Goal: Book appointment/travel/reservation

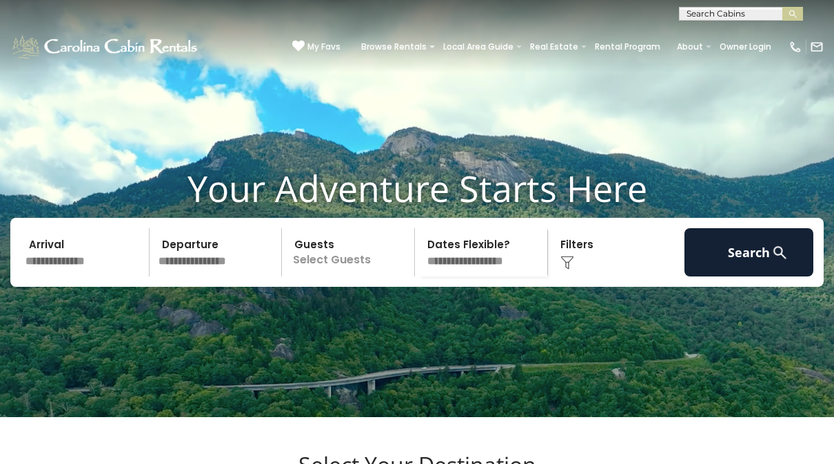
click at [65, 276] on input "text" at bounding box center [85, 252] width 129 height 48
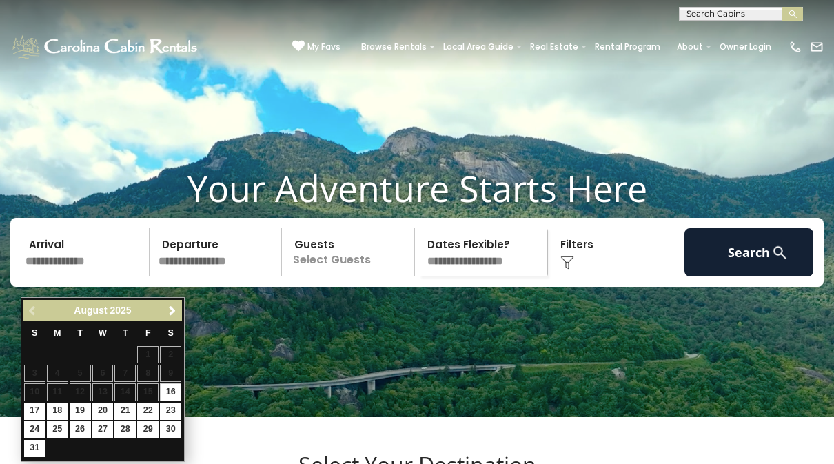
click at [118, 405] on link "21" at bounding box center [124, 410] width 21 height 17
type input "*******"
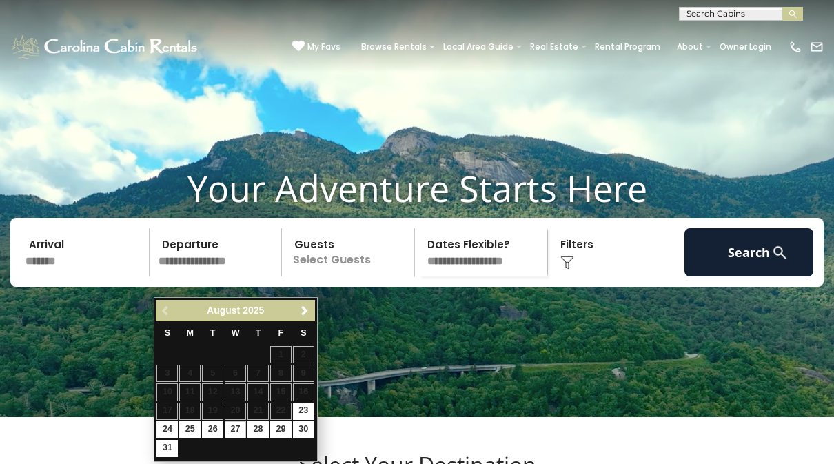
click at [233, 429] on link "27" at bounding box center [235, 429] width 21 height 17
type input "*******"
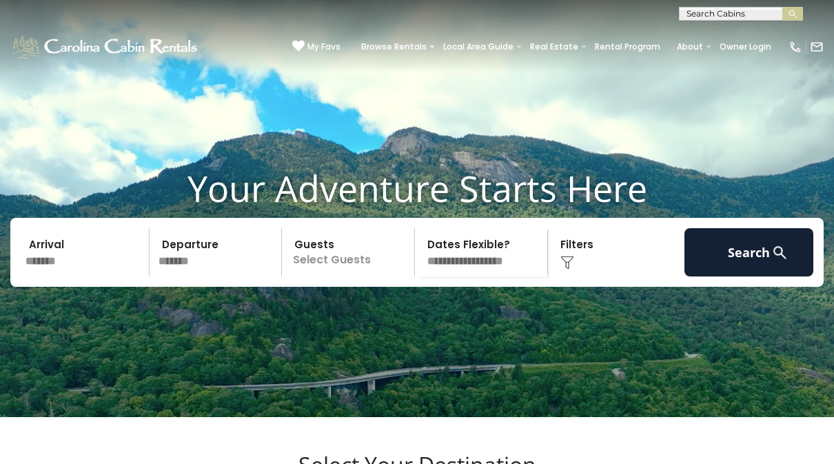
click at [358, 276] on p "Select Guests" at bounding box center [350, 252] width 128 height 48
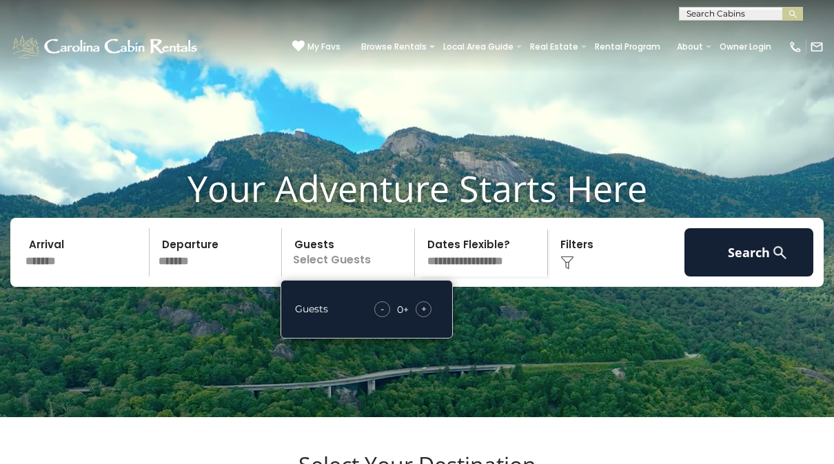
click at [430, 317] on div "+" at bounding box center [424, 309] width 16 height 16
click at [573, 269] on img at bounding box center [567, 263] width 14 height 14
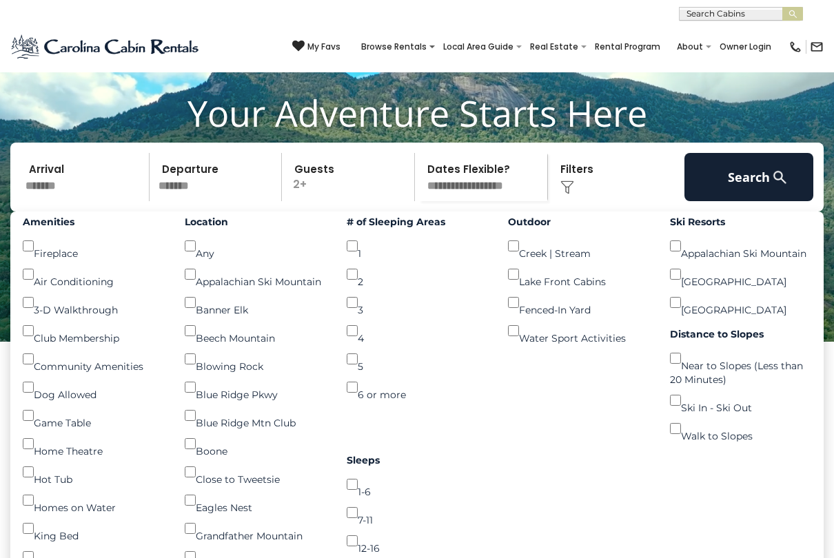
scroll to position [76, 0]
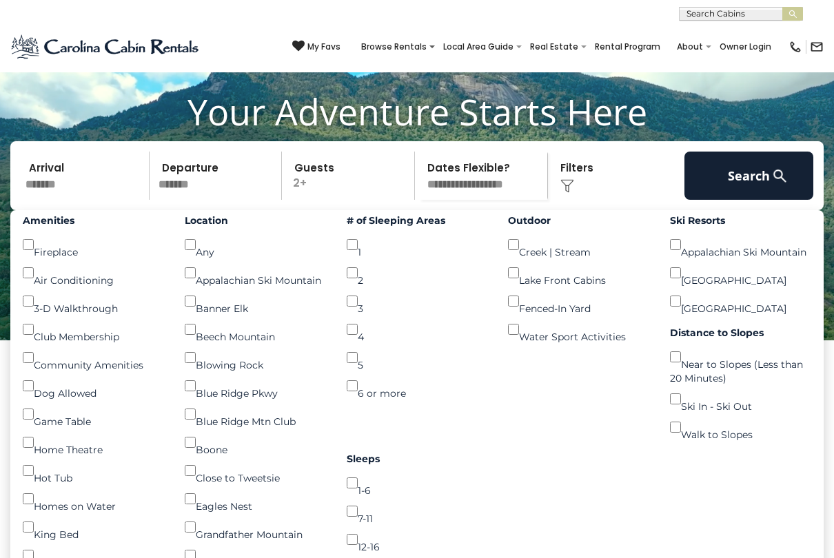
click at [781, 185] on img at bounding box center [779, 175] width 17 height 17
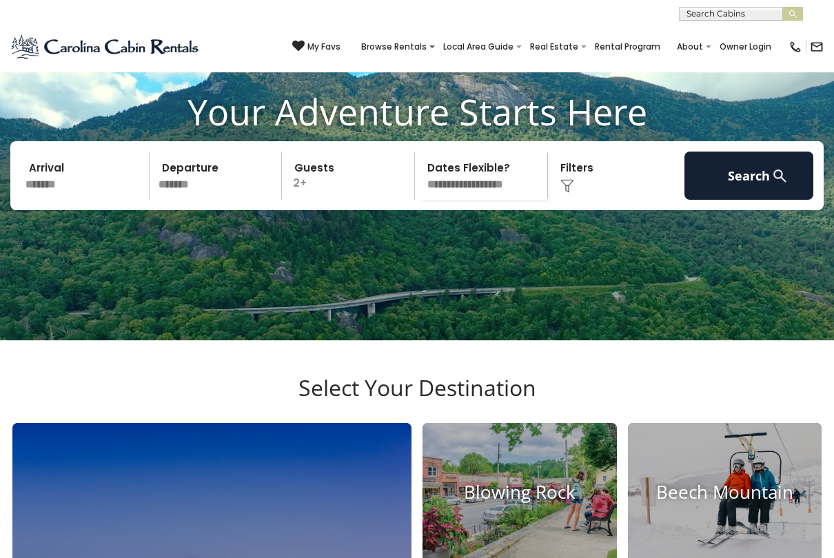
click at [762, 190] on button "Search" at bounding box center [748, 176] width 129 height 48
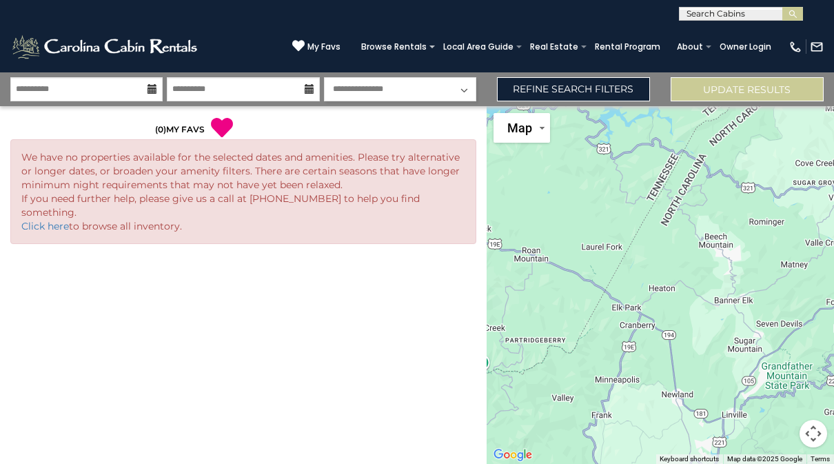
click at [447, 85] on select "**********" at bounding box center [400, 89] width 152 height 24
select select "*"
click at [779, 90] on button "Update Results" at bounding box center [746, 89] width 153 height 24
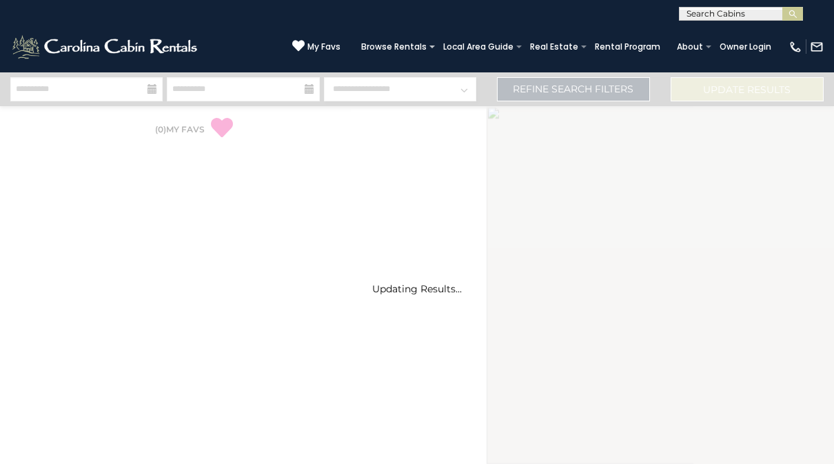
select select "*"
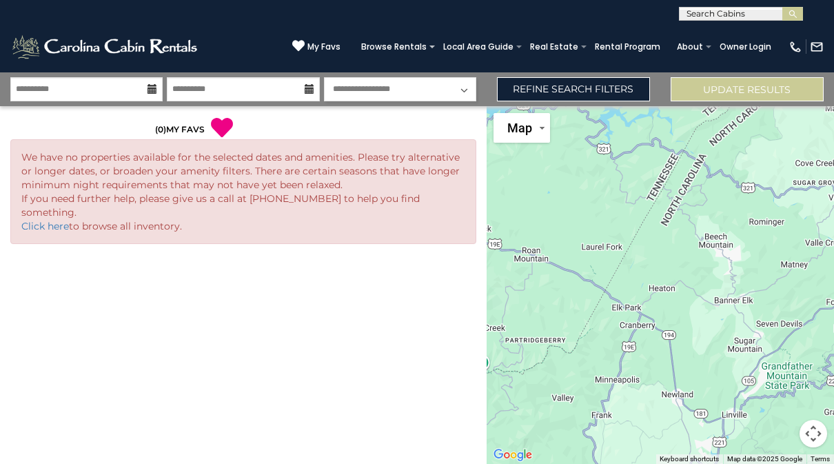
click at [61, 220] on link "Click here" at bounding box center [45, 226] width 48 height 12
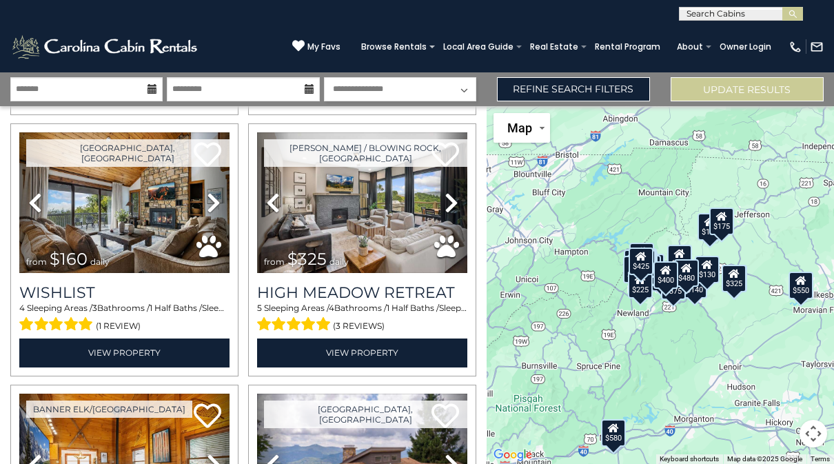
scroll to position [1855, 0]
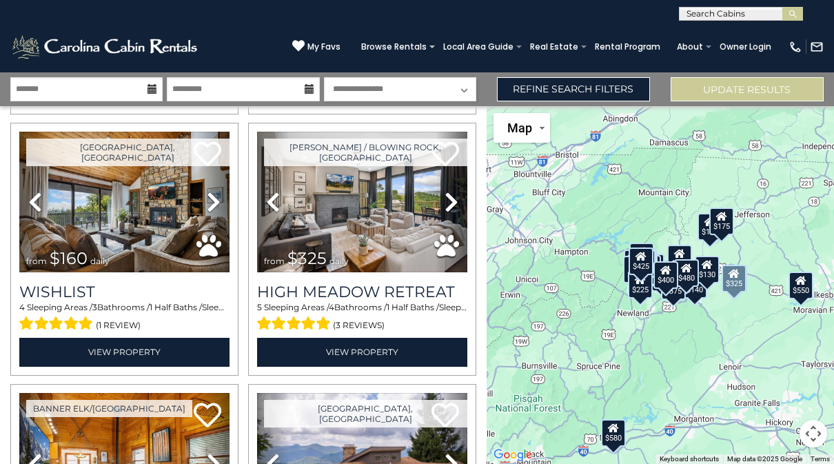
click at [427, 209] on img at bounding box center [362, 202] width 210 height 141
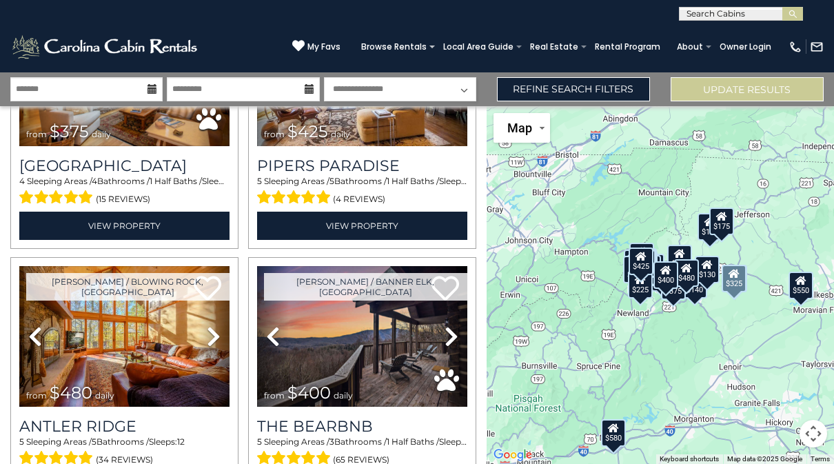
scroll to position [3547, 0]
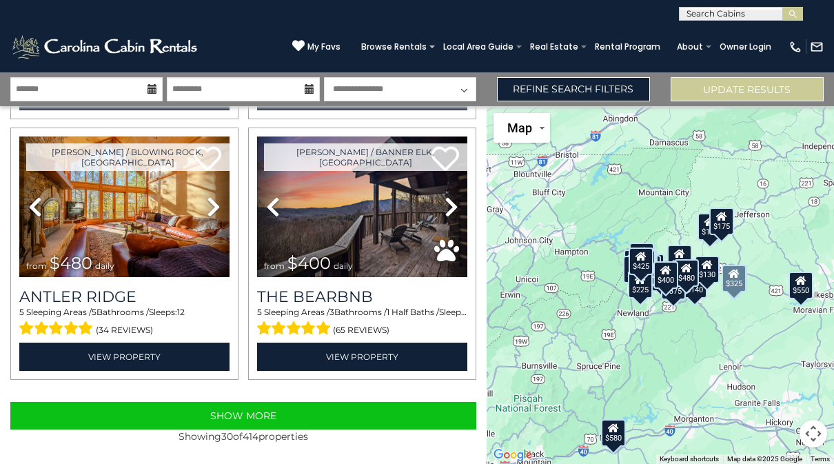
click at [94, 411] on button "Show More" at bounding box center [243, 416] width 466 height 28
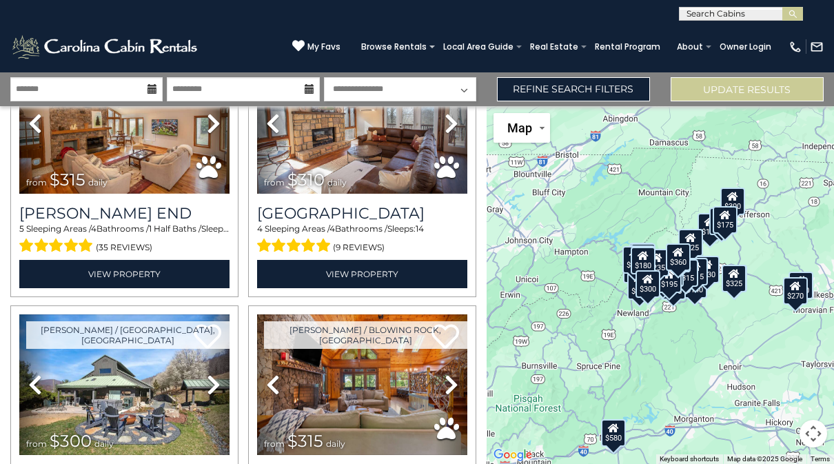
scroll to position [4804, 0]
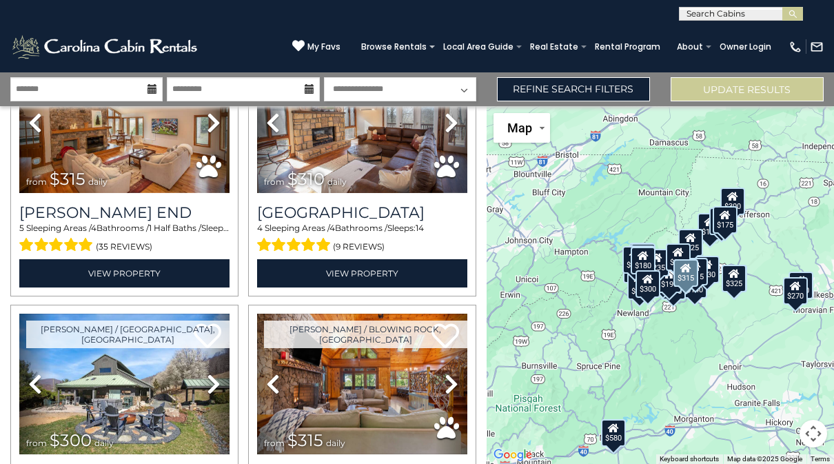
click at [440, 396] on link "Next" at bounding box center [452, 384] width 32 height 141
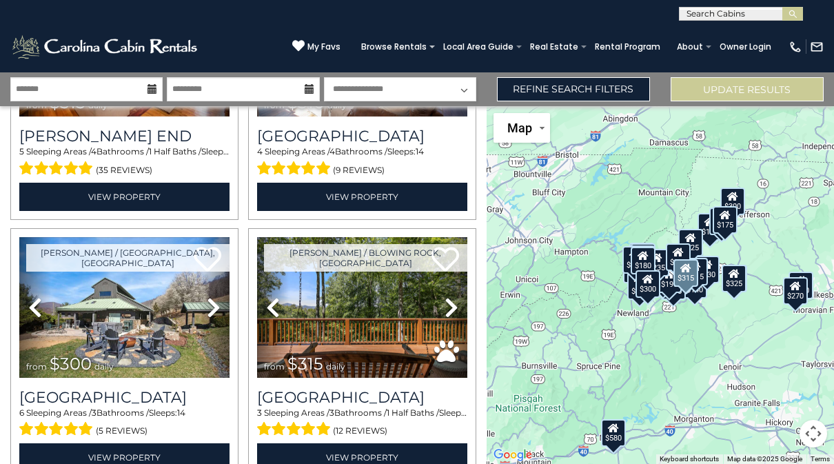
scroll to position [4882, 0]
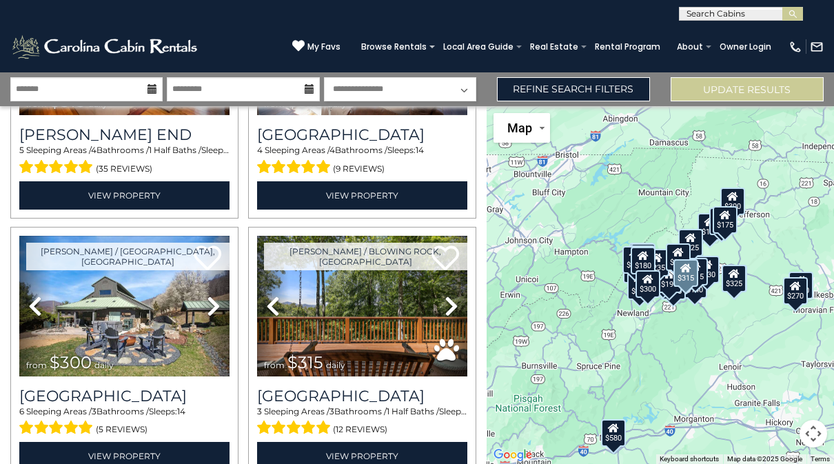
click at [452, 309] on icon at bounding box center [451, 306] width 14 height 22
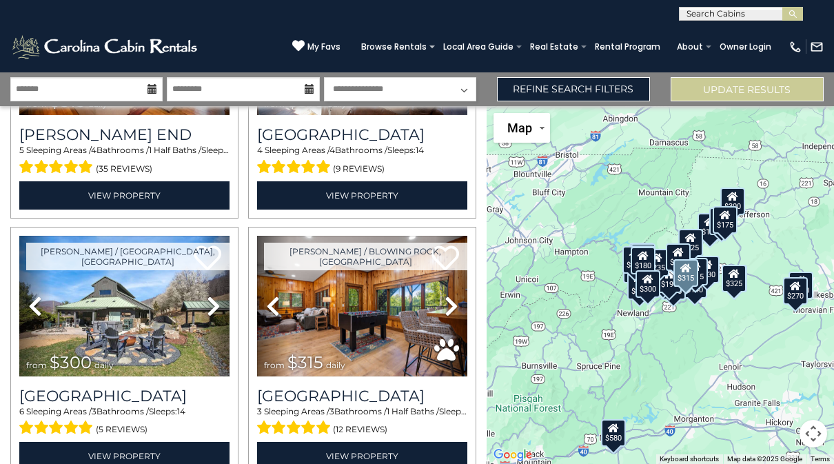
click at [451, 307] on icon at bounding box center [451, 306] width 14 height 22
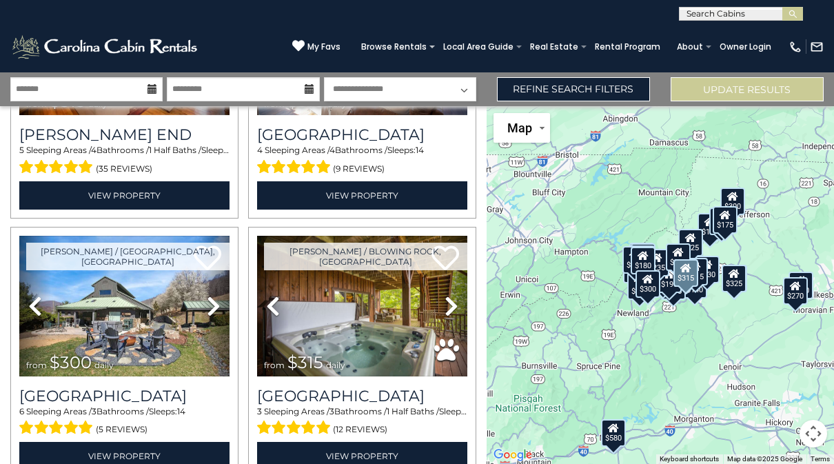
click at [455, 305] on icon at bounding box center [451, 306] width 14 height 22
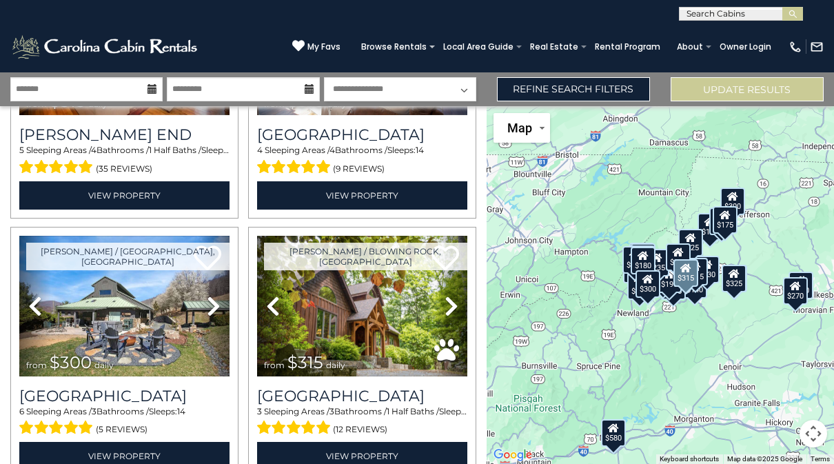
click at [455, 305] on icon at bounding box center [451, 306] width 14 height 22
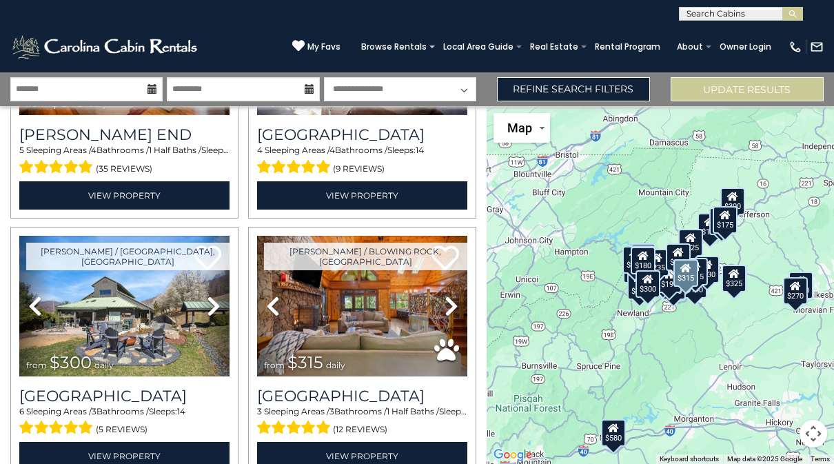
click at [455, 304] on icon at bounding box center [451, 306] width 14 height 22
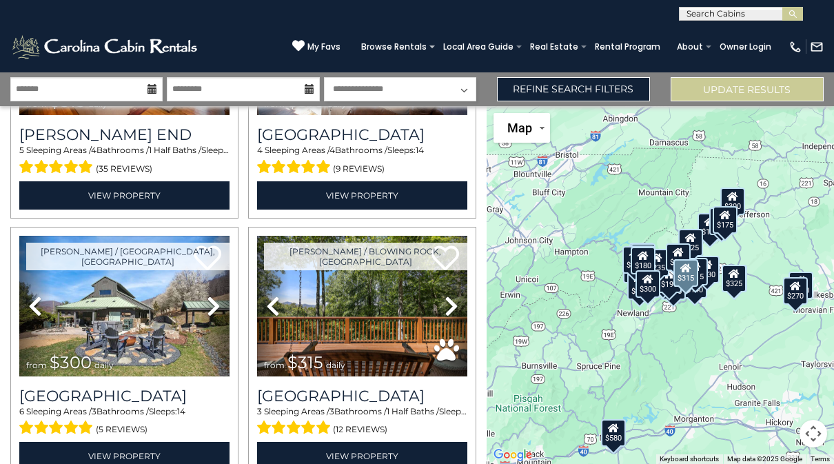
click at [460, 306] on link "Next" at bounding box center [452, 306] width 32 height 141
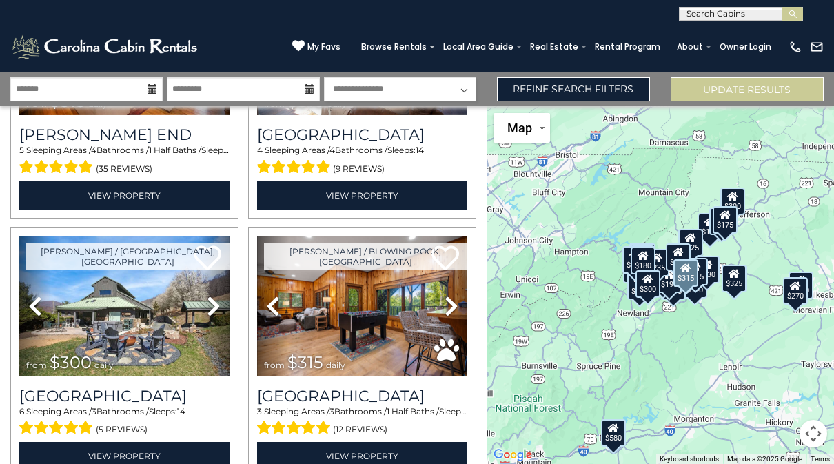
click at [461, 306] on link "Next" at bounding box center [452, 306] width 32 height 141
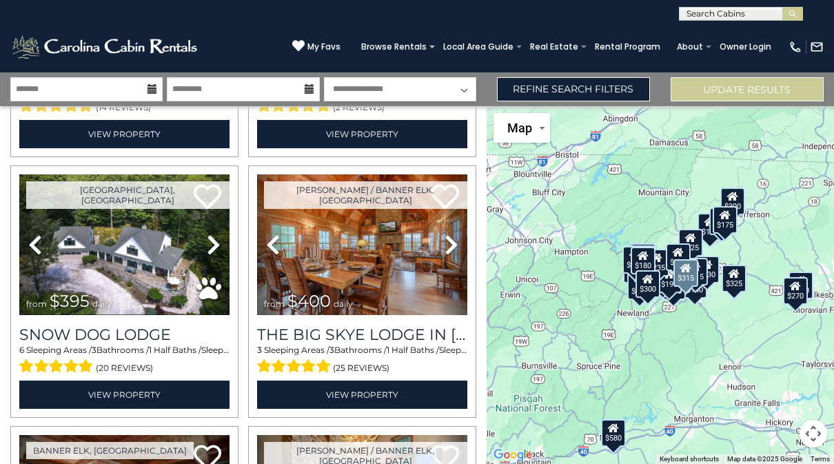
scroll to position [5468, 0]
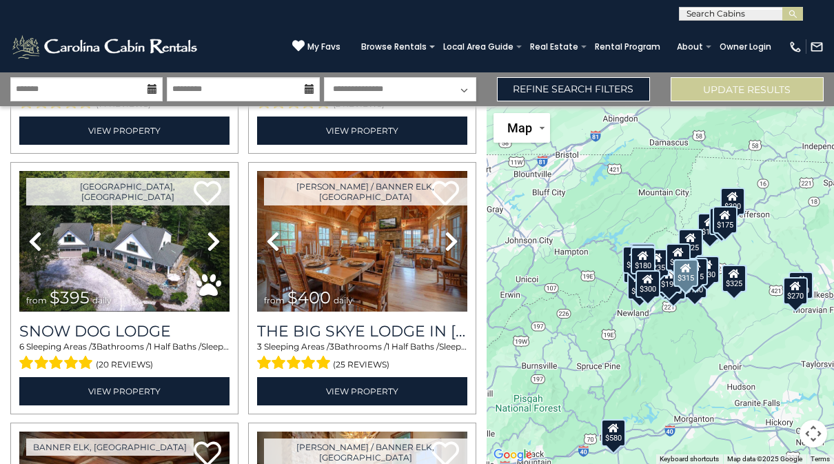
click at [452, 252] on icon at bounding box center [451, 241] width 14 height 22
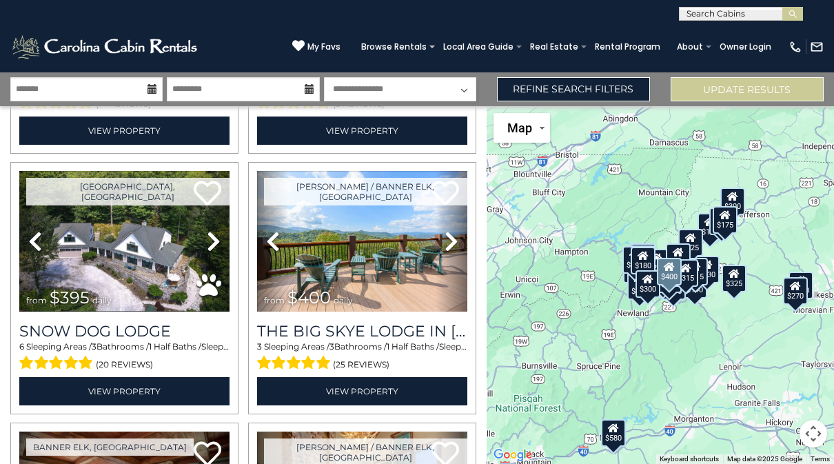
click at [458, 252] on icon at bounding box center [451, 241] width 14 height 22
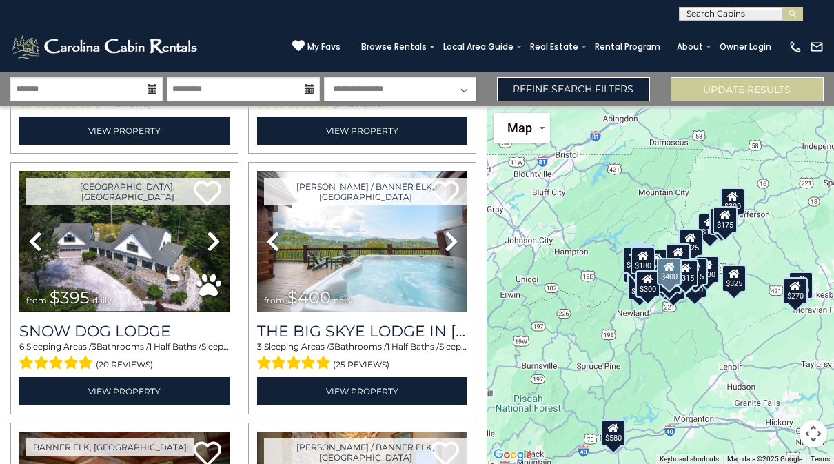
click at [461, 249] on link "Next" at bounding box center [452, 241] width 32 height 141
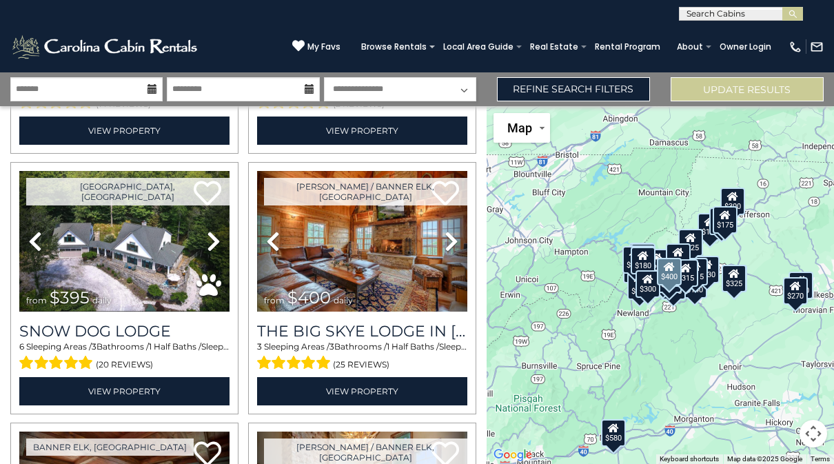
click at [455, 252] on icon at bounding box center [451, 241] width 14 height 22
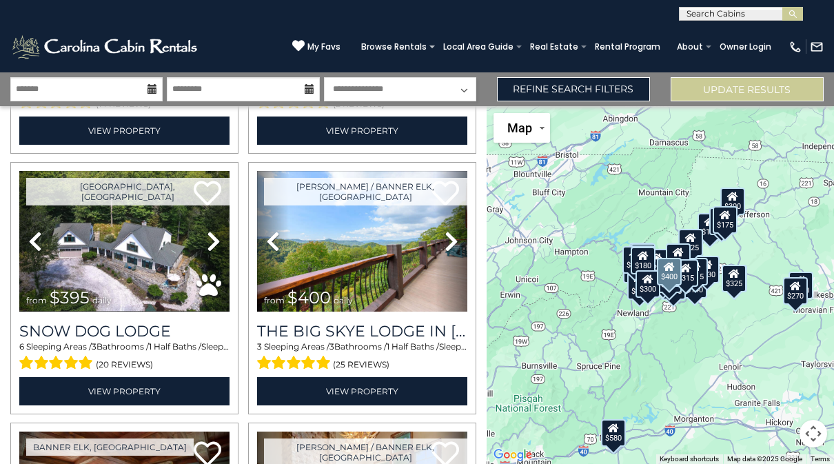
click at [460, 253] on link "Next" at bounding box center [452, 241] width 32 height 141
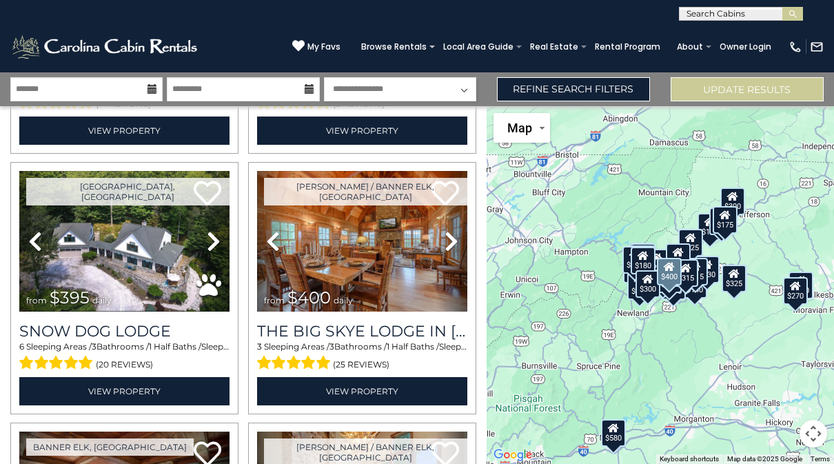
click at [462, 252] on link "Next" at bounding box center [452, 241] width 32 height 141
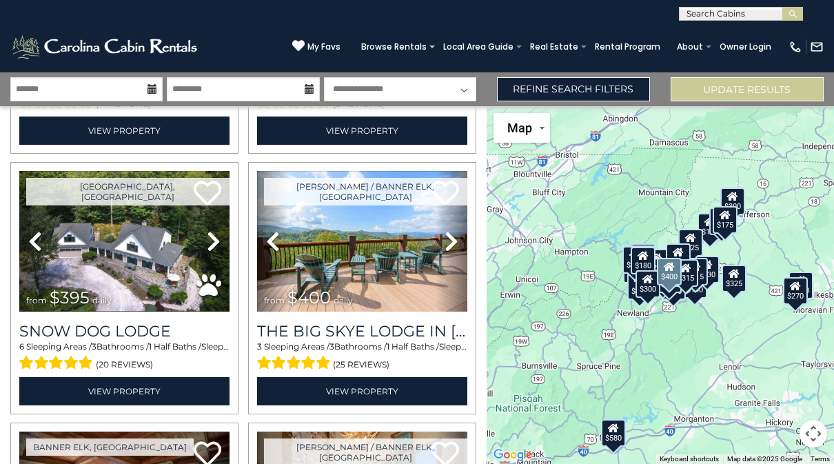
click at [462, 253] on link "Next" at bounding box center [452, 241] width 32 height 141
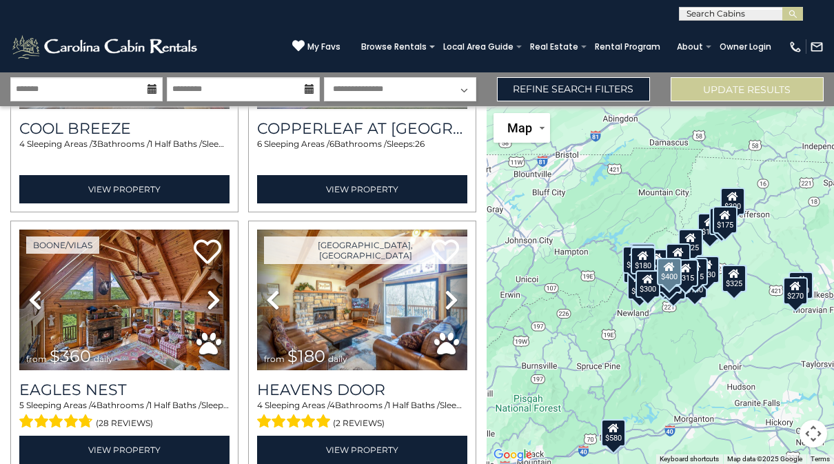
scroll to position [7238, 0]
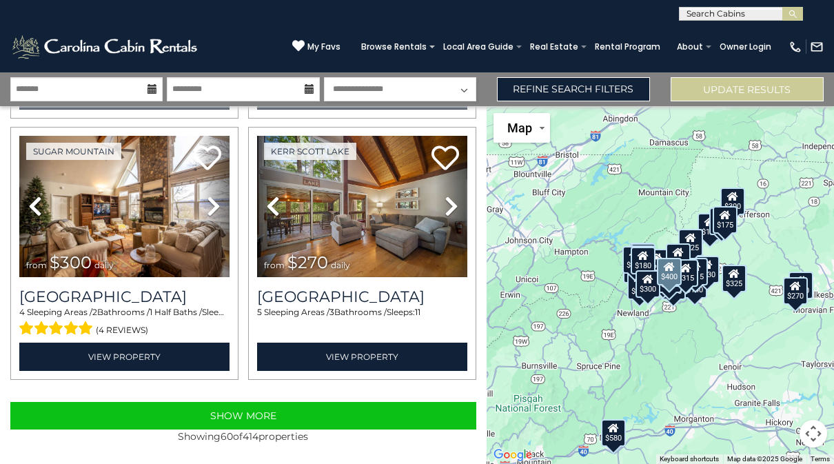
click at [351, 412] on button "Show More" at bounding box center [243, 416] width 466 height 28
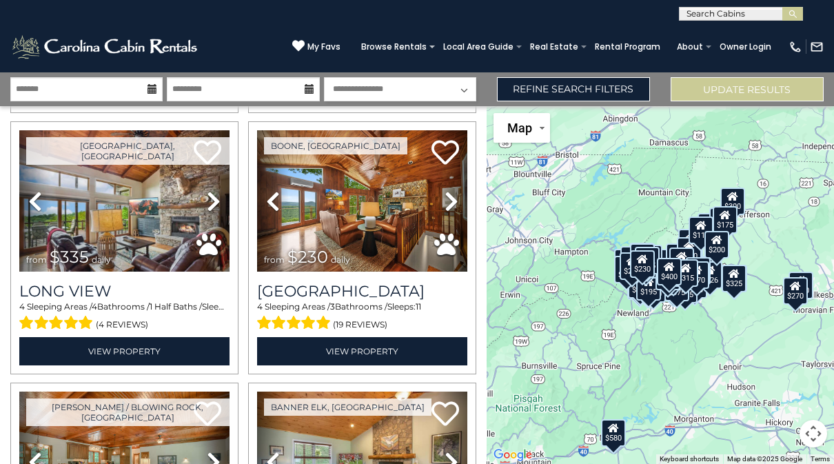
scroll to position [8117, 0]
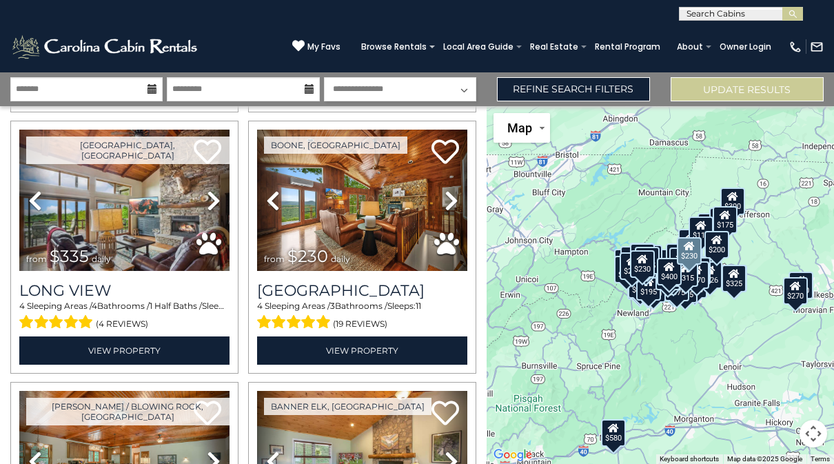
click at [452, 212] on icon at bounding box center [451, 201] width 14 height 22
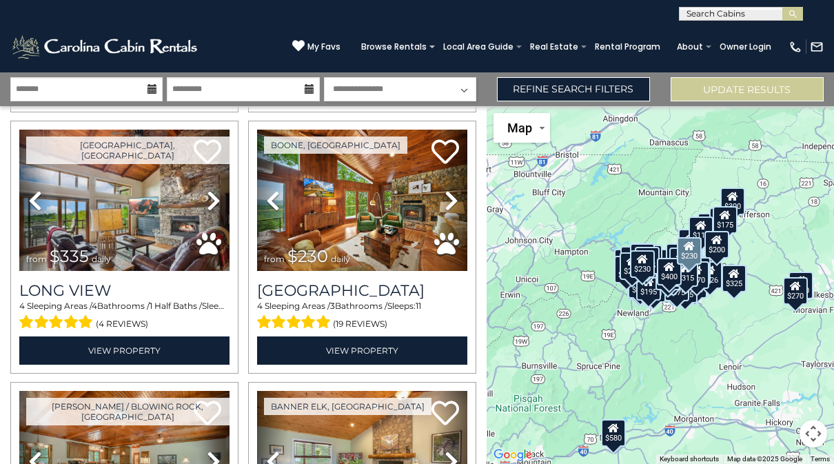
click at [454, 207] on icon at bounding box center [451, 201] width 14 height 22
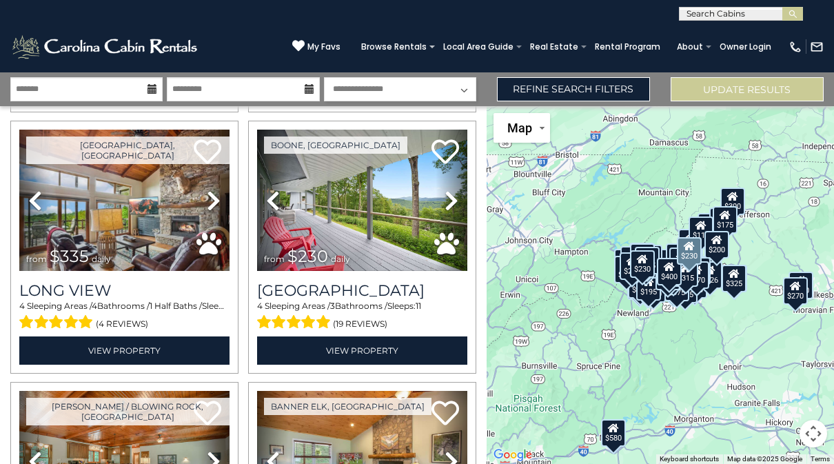
click at [462, 203] on link "Next" at bounding box center [452, 200] width 32 height 141
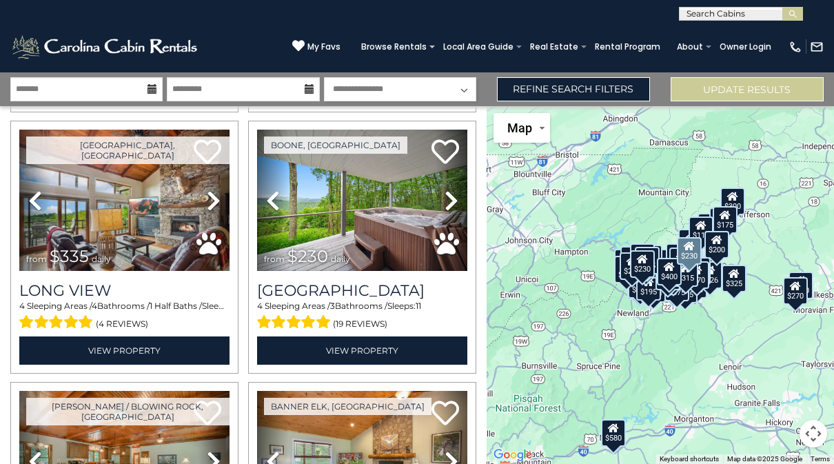
click at [460, 200] on link "Next" at bounding box center [452, 200] width 32 height 141
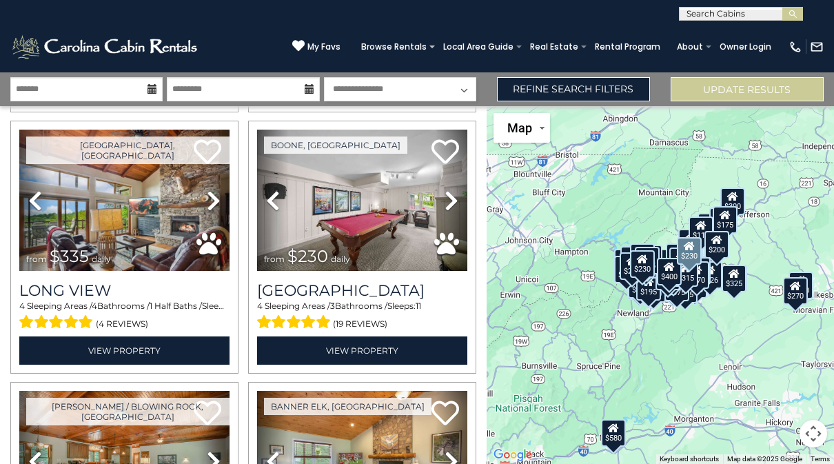
click at [456, 204] on icon at bounding box center [451, 201] width 14 height 22
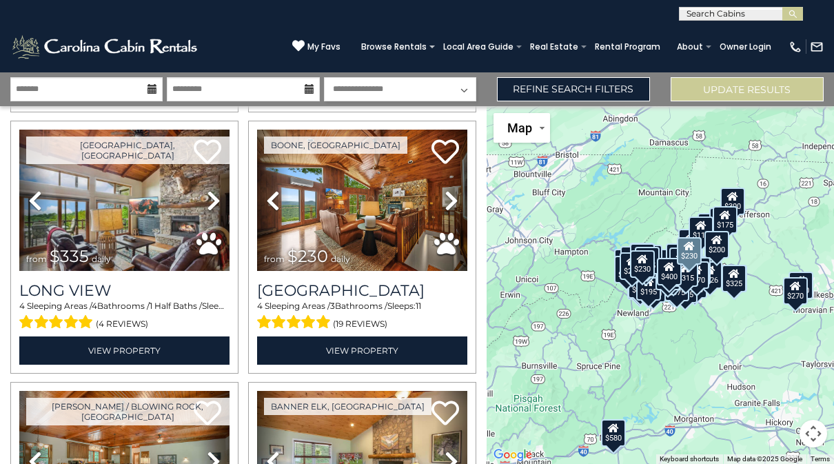
click at [462, 203] on link "Next" at bounding box center [452, 200] width 32 height 141
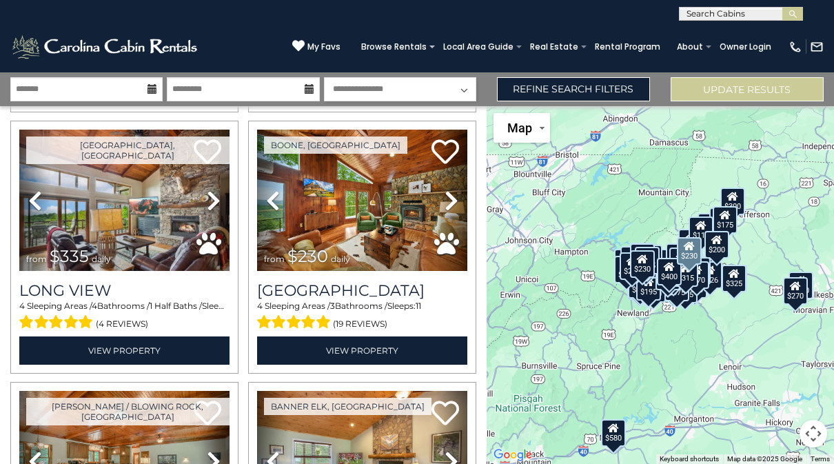
click at [460, 201] on link "Next" at bounding box center [452, 200] width 32 height 141
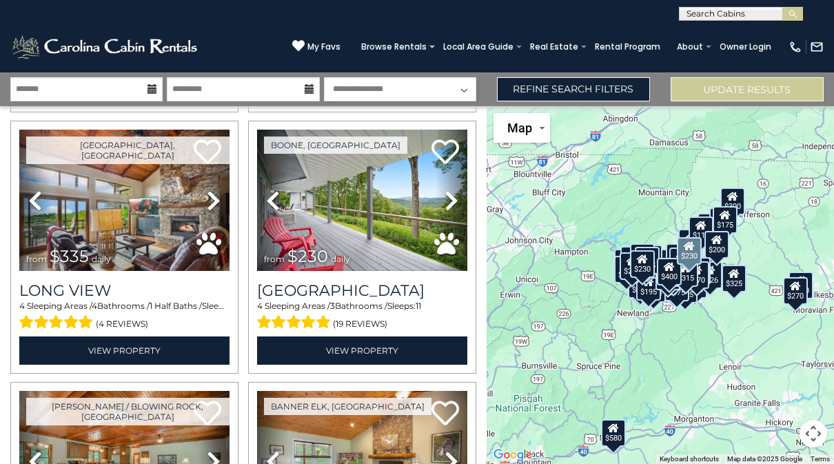
click at [459, 201] on link "Next" at bounding box center [452, 200] width 32 height 141
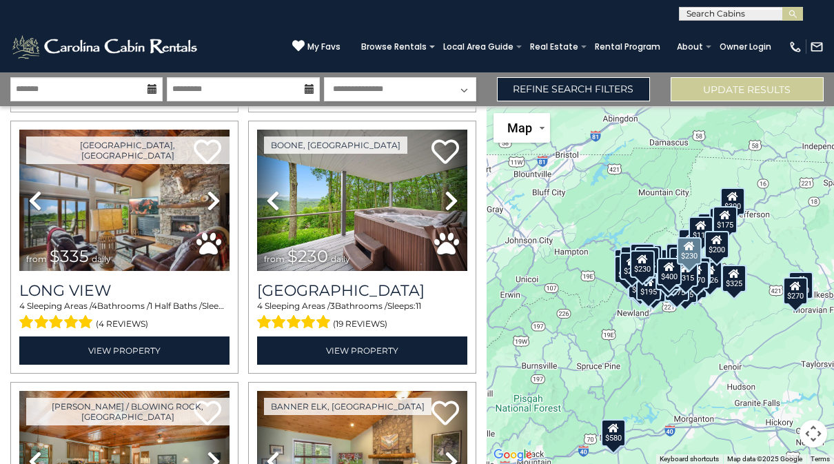
click at [415, 354] on link "View Property" at bounding box center [362, 350] width 210 height 28
click at [444, 162] on icon at bounding box center [445, 152] width 28 height 28
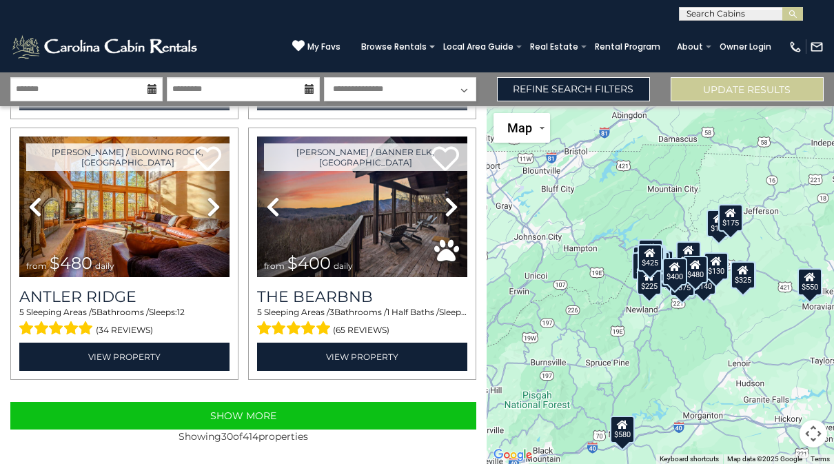
scroll to position [3681, 0]
click at [337, 416] on button "Show More" at bounding box center [243, 416] width 466 height 28
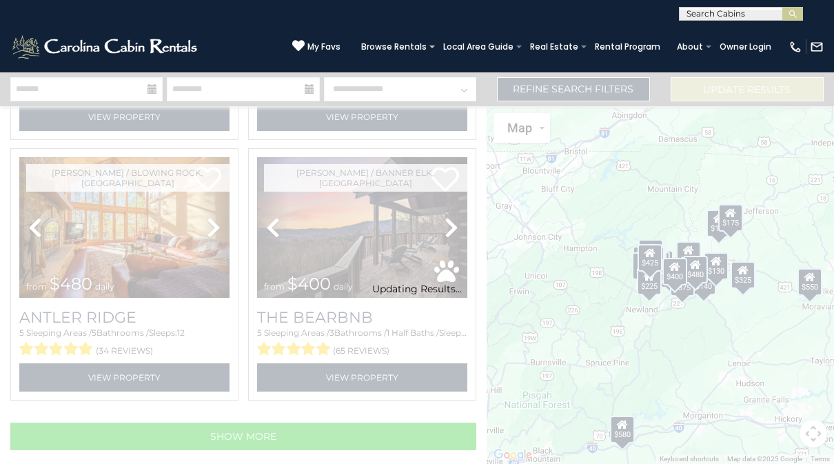
scroll to position [3660, 0]
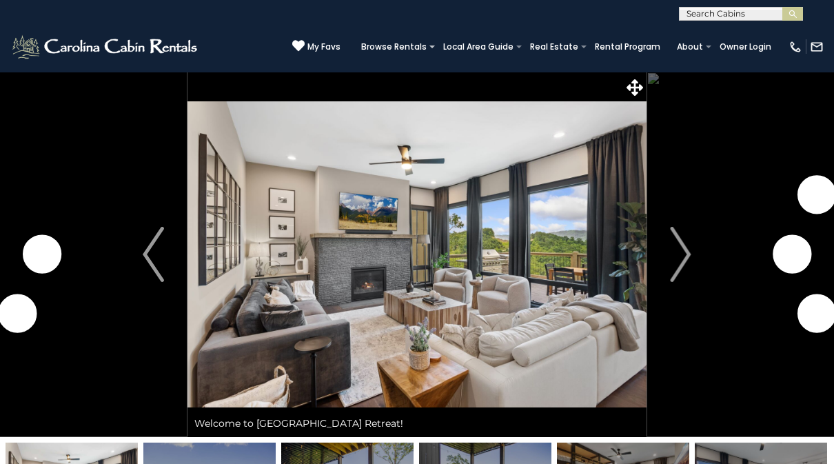
click at [687, 251] on img "Next" at bounding box center [680, 254] width 21 height 55
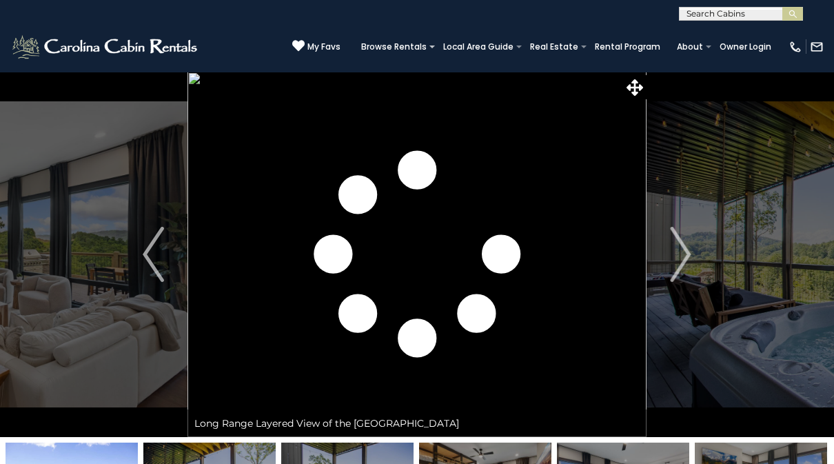
click at [693, 252] on button "Next" at bounding box center [680, 254] width 69 height 365
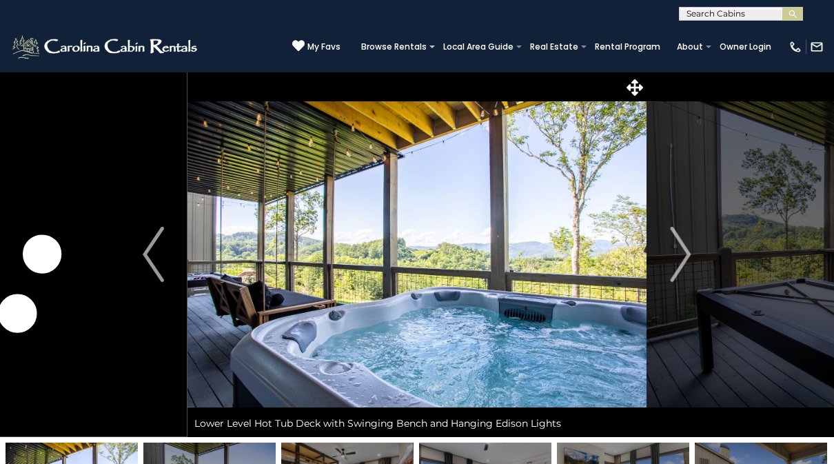
click at [684, 252] on img "Next" at bounding box center [680, 254] width 21 height 55
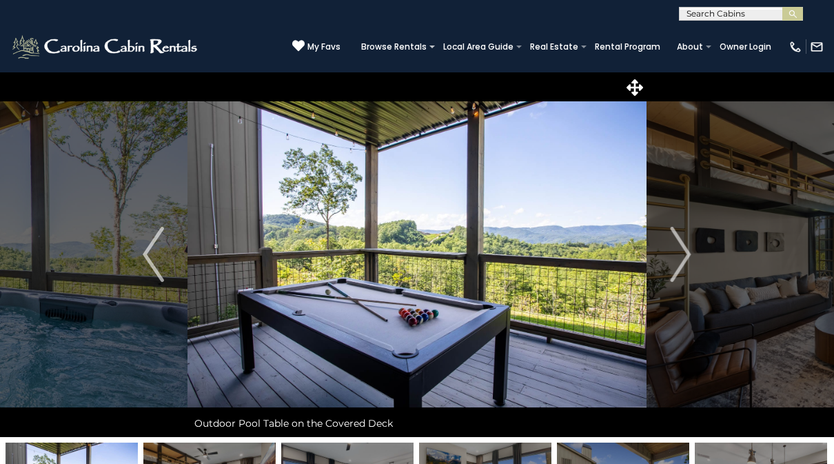
click at [692, 256] on button "Next" at bounding box center [680, 254] width 69 height 365
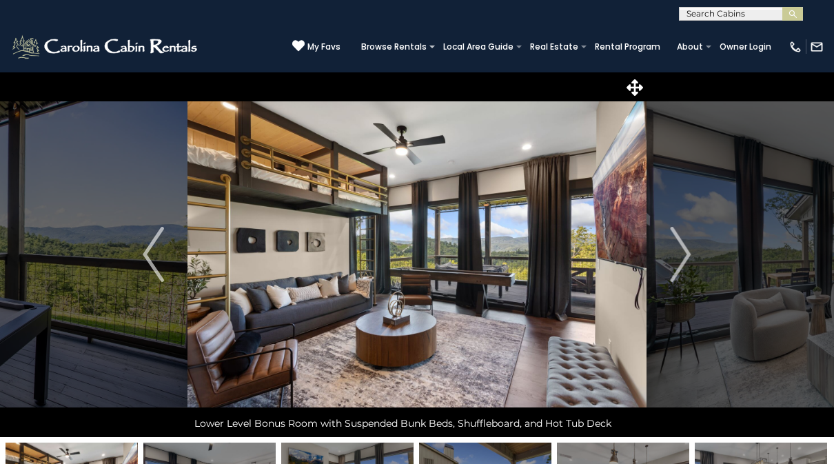
click at [687, 259] on img "Next" at bounding box center [680, 254] width 21 height 55
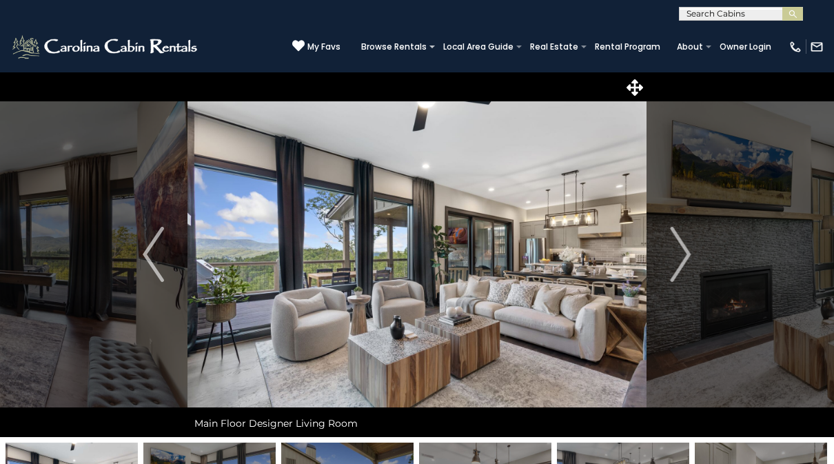
click at [682, 257] on img "Next" at bounding box center [680, 254] width 21 height 55
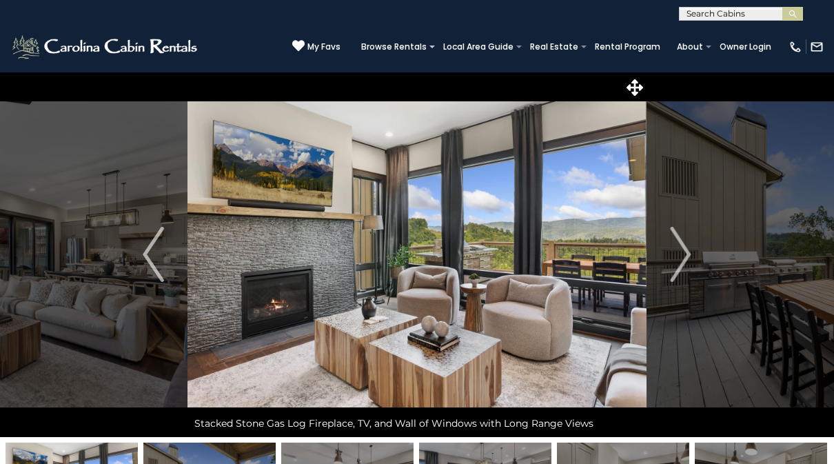
click at [685, 256] on img "Next" at bounding box center [680, 254] width 21 height 55
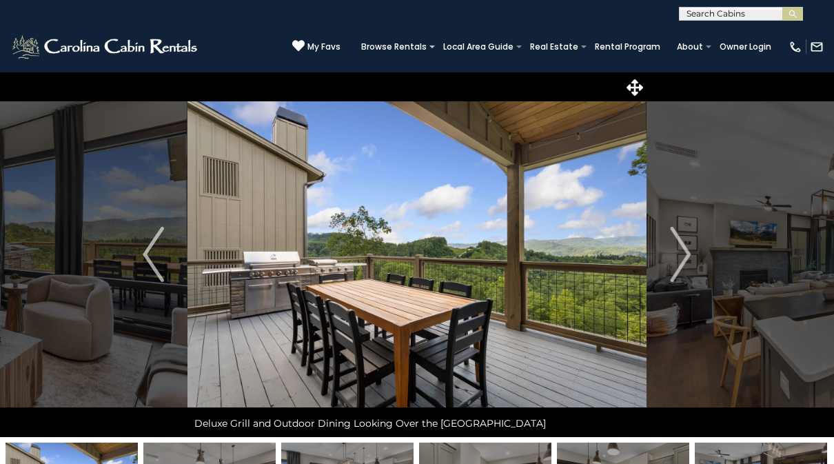
click at [686, 256] on img "Next" at bounding box center [680, 254] width 21 height 55
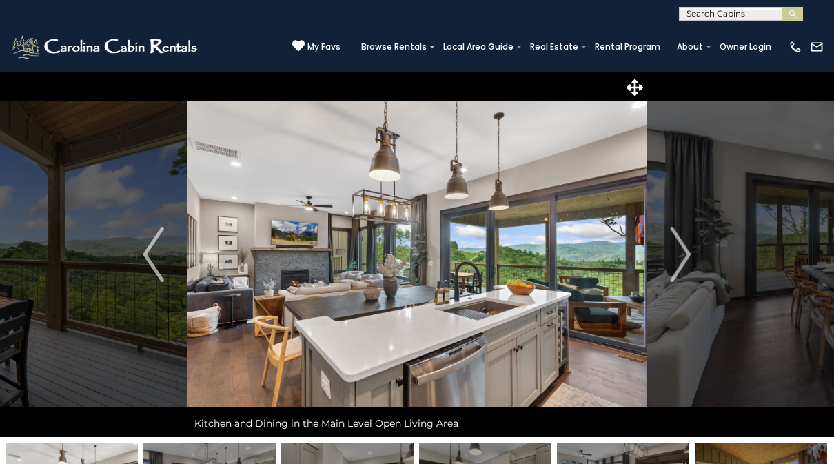
click at [686, 251] on img "Next" at bounding box center [680, 254] width 21 height 55
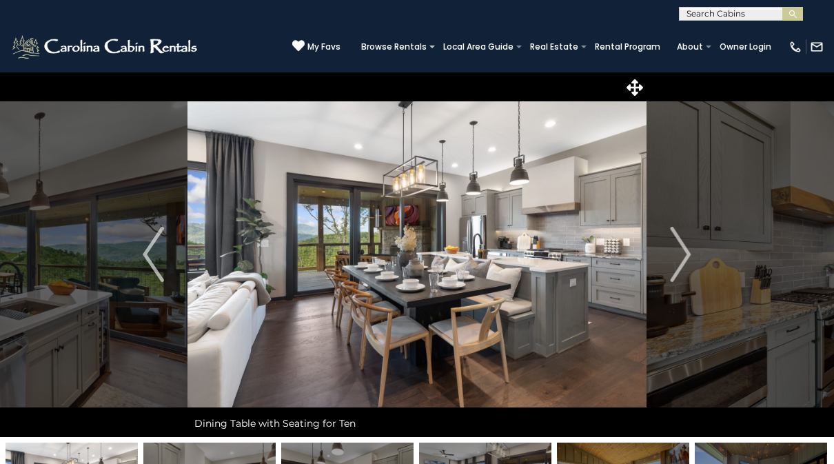
click at [687, 255] on img "Next" at bounding box center [680, 254] width 21 height 55
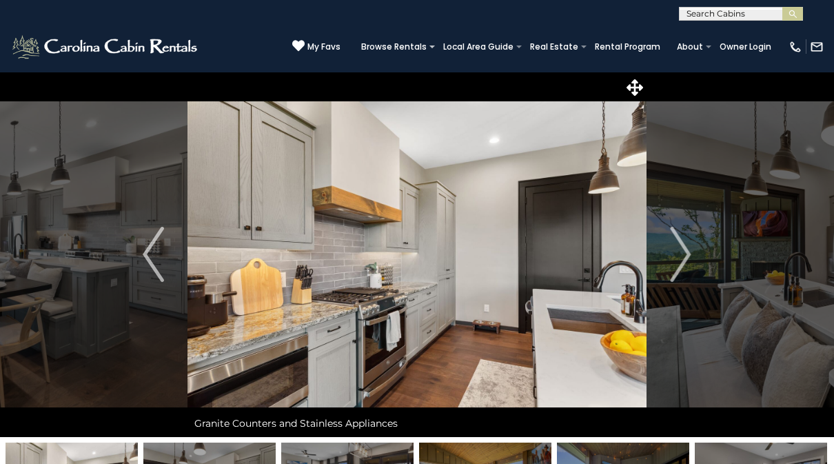
click at [686, 256] on img "Next" at bounding box center [680, 254] width 21 height 55
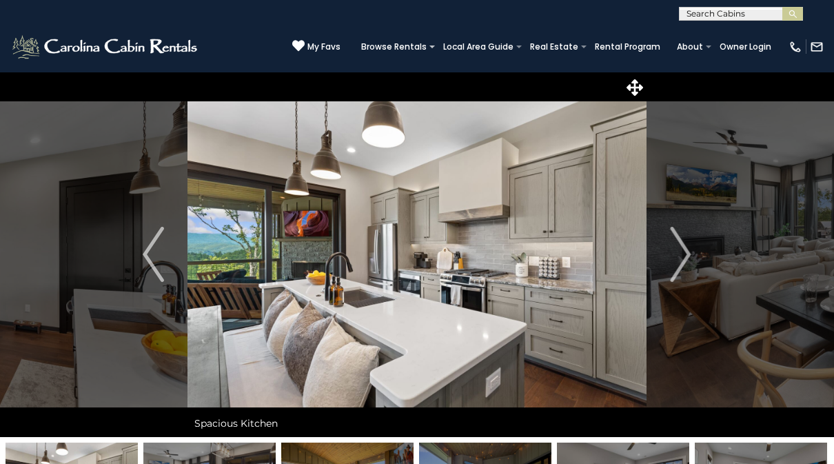
click at [684, 256] on img "Next" at bounding box center [680, 254] width 21 height 55
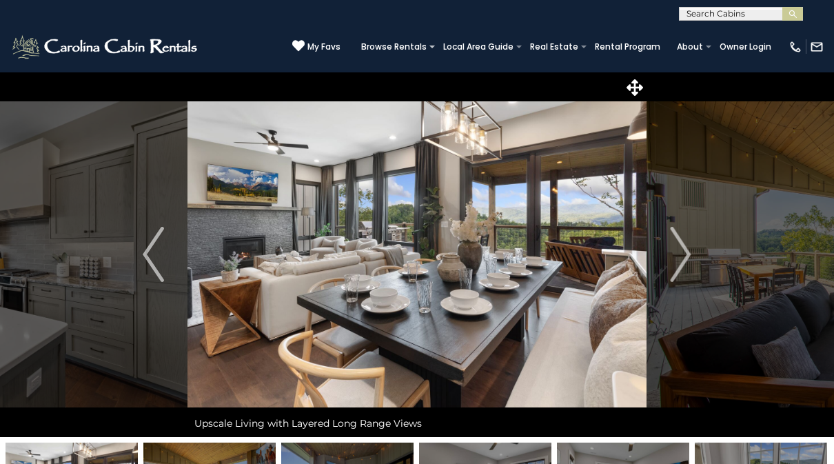
click at [684, 255] on img "Next" at bounding box center [680, 254] width 21 height 55
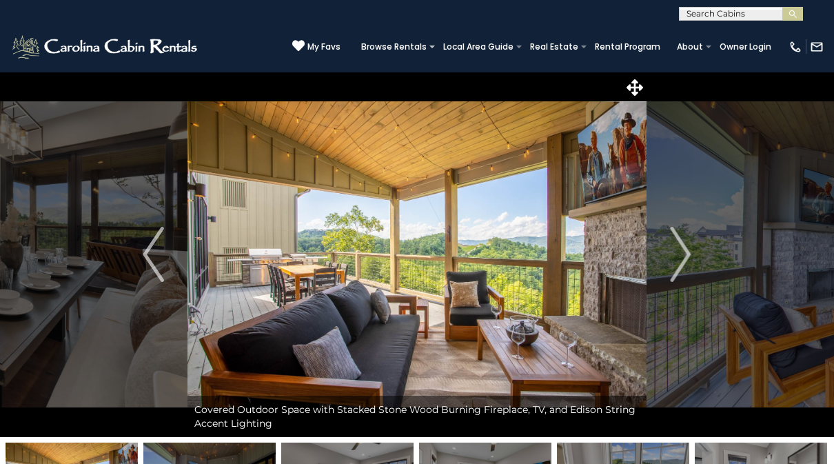
click at [684, 258] on img "Next" at bounding box center [680, 254] width 21 height 55
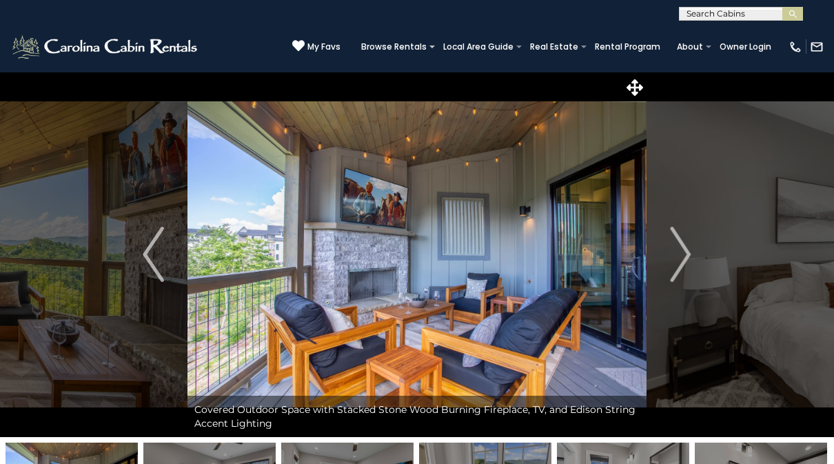
click at [686, 258] on img "Next" at bounding box center [680, 254] width 21 height 55
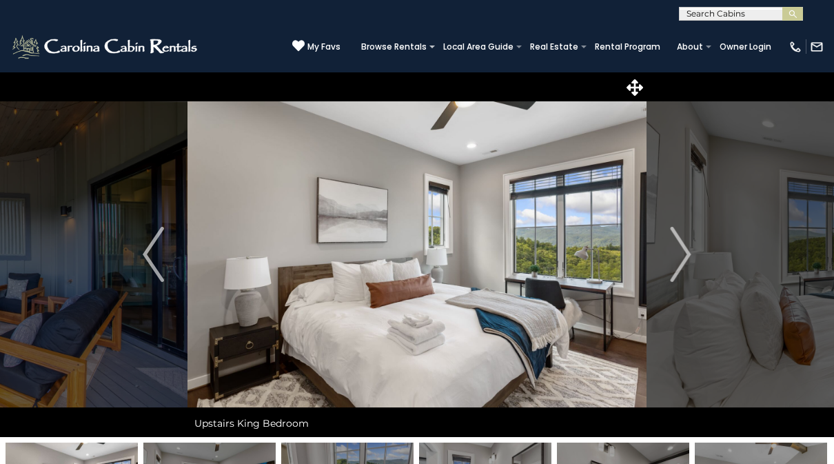
click at [684, 258] on img "Next" at bounding box center [680, 254] width 21 height 55
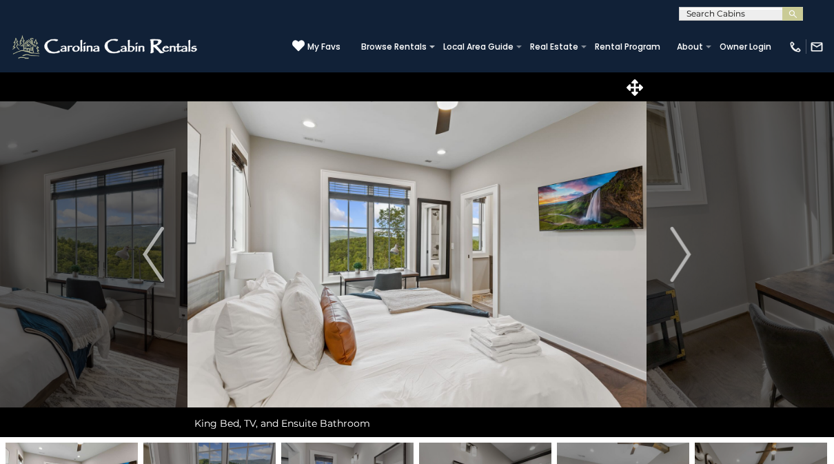
click at [684, 258] on img "Next" at bounding box center [680, 254] width 21 height 55
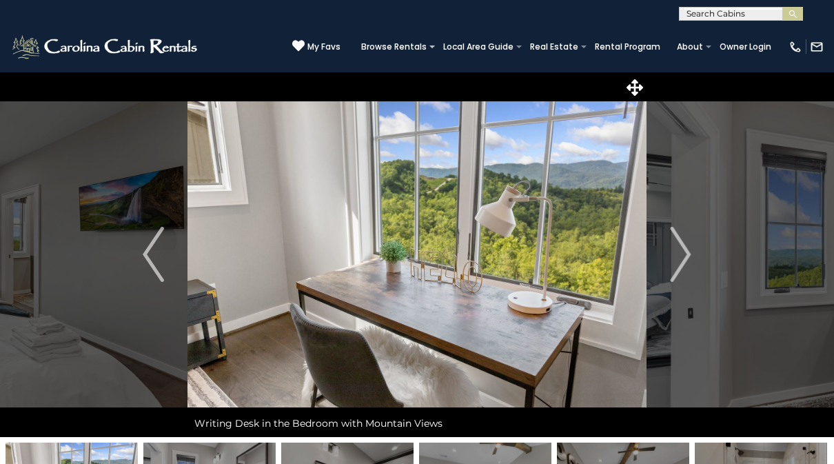
click at [684, 258] on img "Next" at bounding box center [680, 254] width 21 height 55
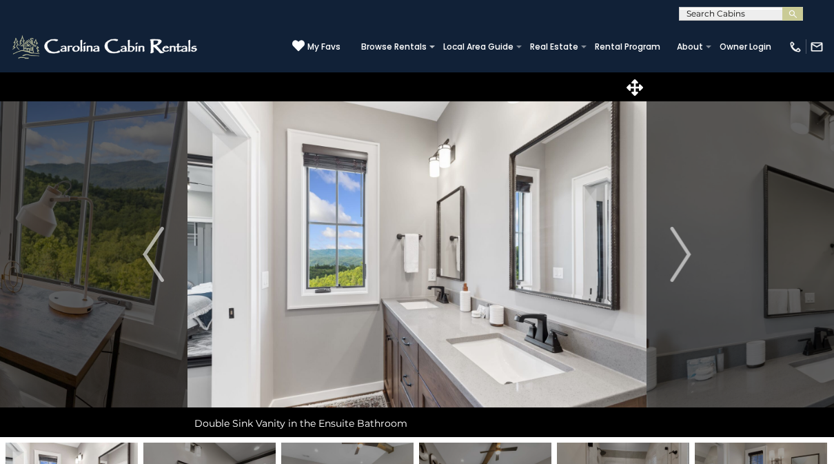
click at [682, 258] on img "Next" at bounding box center [680, 254] width 21 height 55
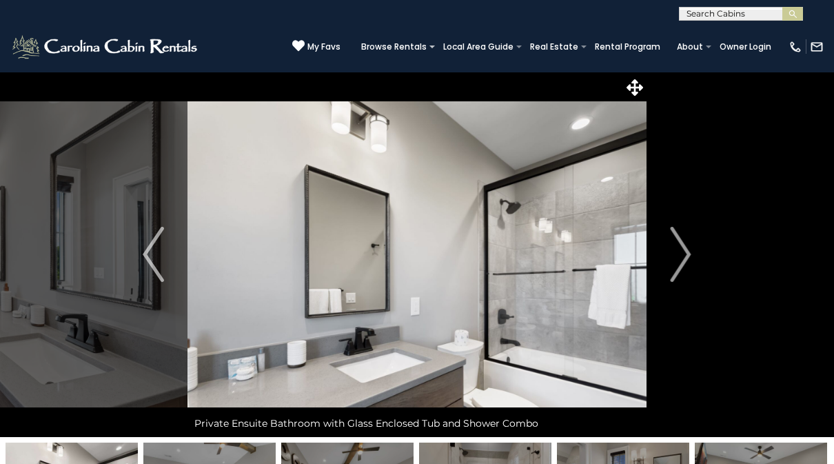
click at [681, 258] on img "Next" at bounding box center [680, 254] width 21 height 55
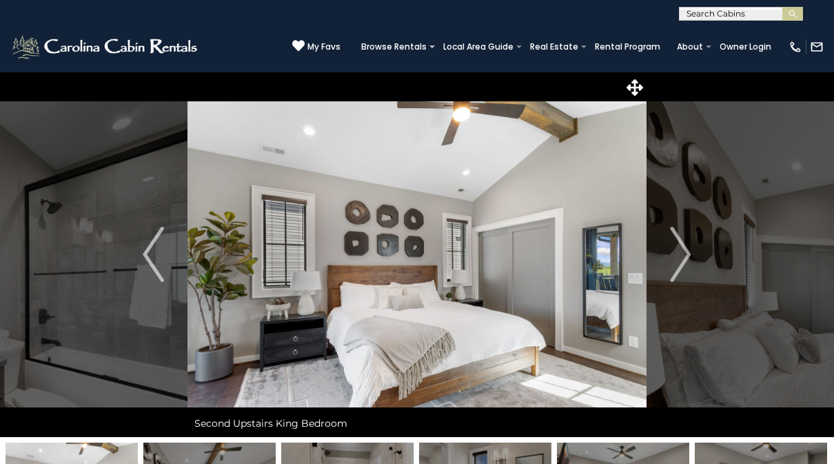
click at [679, 261] on img "Next" at bounding box center [680, 254] width 21 height 55
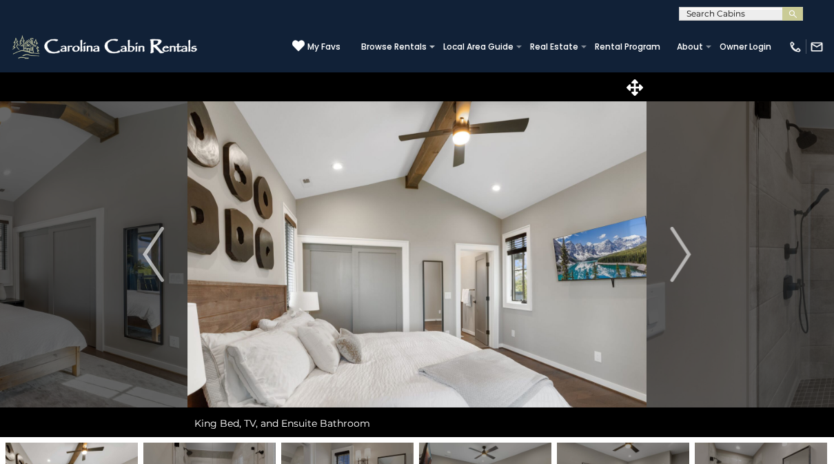
click at [690, 256] on img "Next" at bounding box center [680, 254] width 21 height 55
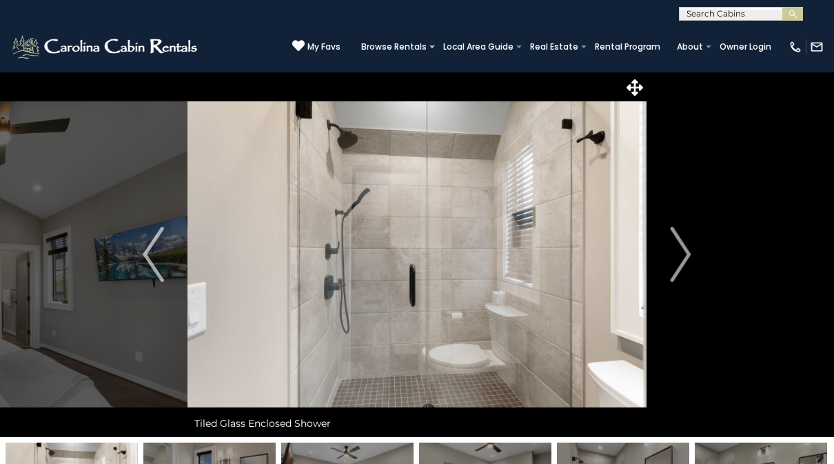
click at [683, 261] on img "Next" at bounding box center [680, 254] width 21 height 55
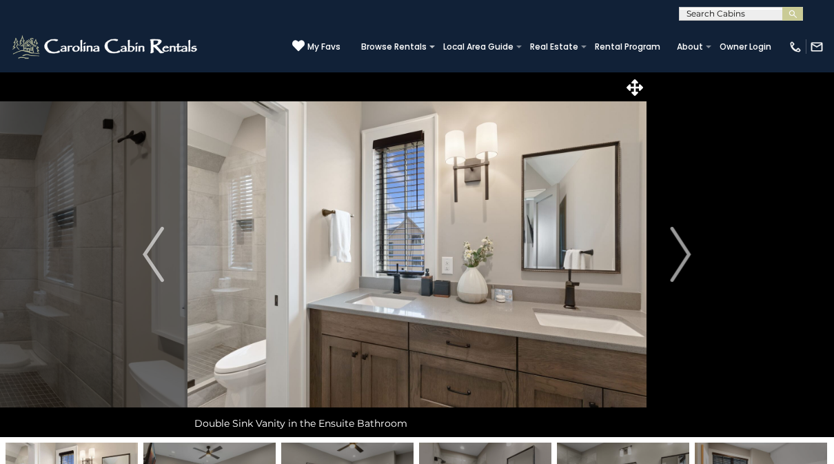
click at [685, 260] on img "Next" at bounding box center [680, 254] width 21 height 55
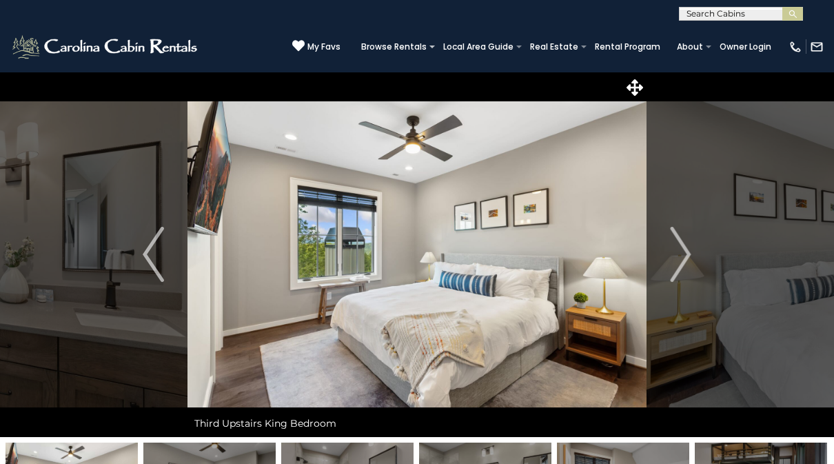
click at [686, 258] on img "Next" at bounding box center [680, 254] width 21 height 55
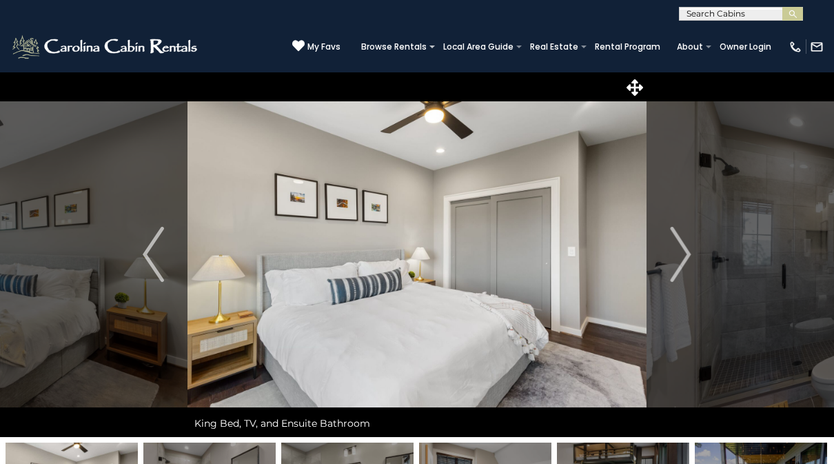
click at [681, 257] on img "Next" at bounding box center [680, 254] width 21 height 55
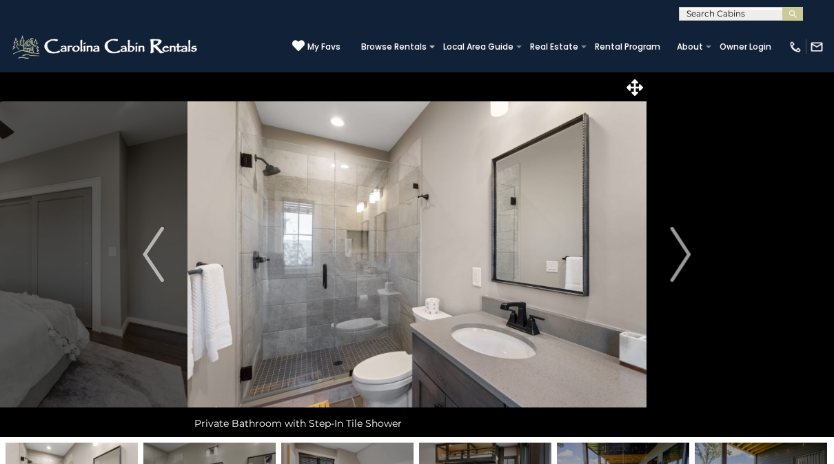
click at [681, 259] on img "Next" at bounding box center [680, 254] width 21 height 55
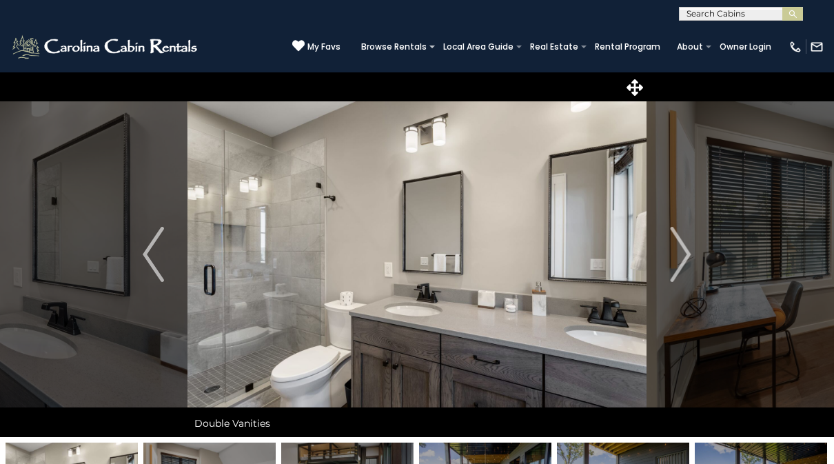
click at [682, 258] on img "Next" at bounding box center [680, 254] width 21 height 55
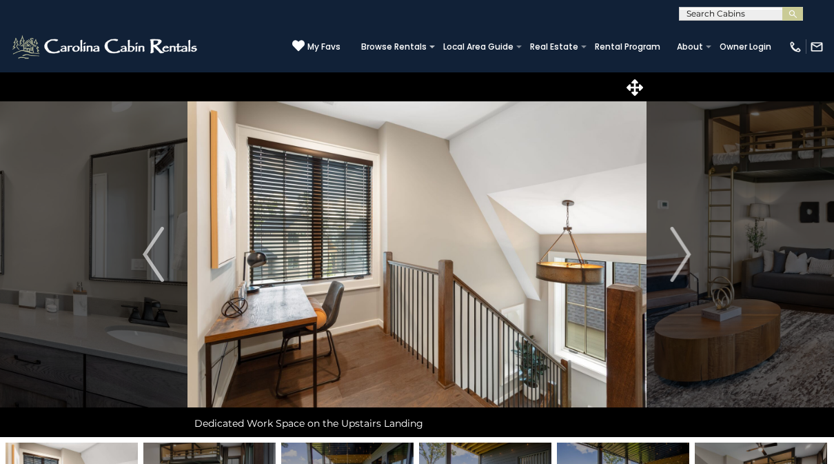
click at [684, 256] on img "Next" at bounding box center [680, 254] width 21 height 55
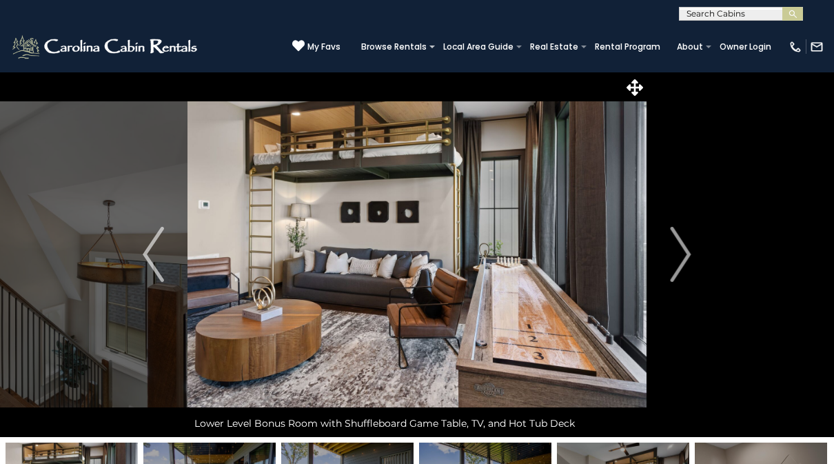
click at [684, 256] on img "Next" at bounding box center [680, 254] width 21 height 55
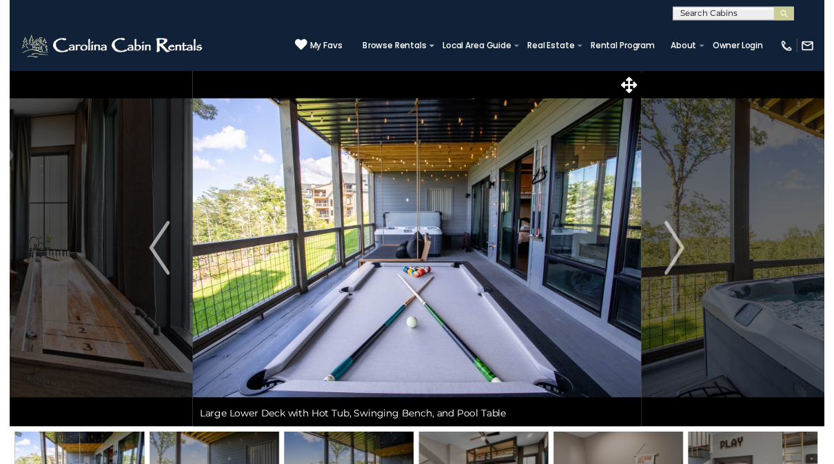
scroll to position [6, 0]
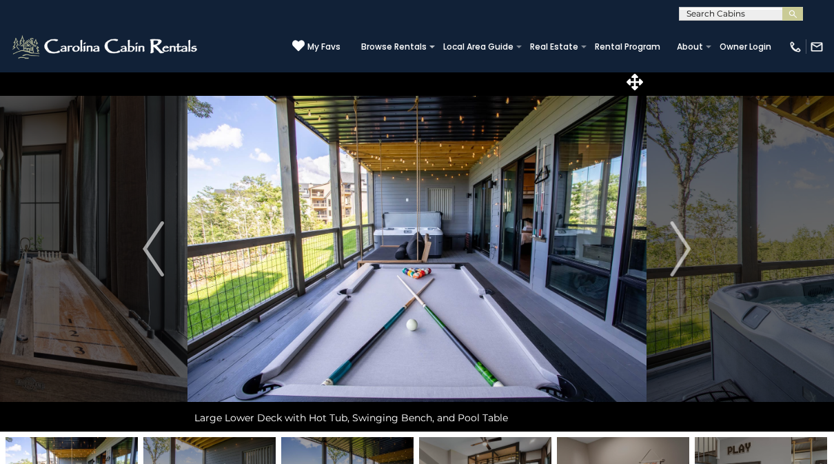
click at [681, 254] on img "Next" at bounding box center [680, 248] width 21 height 55
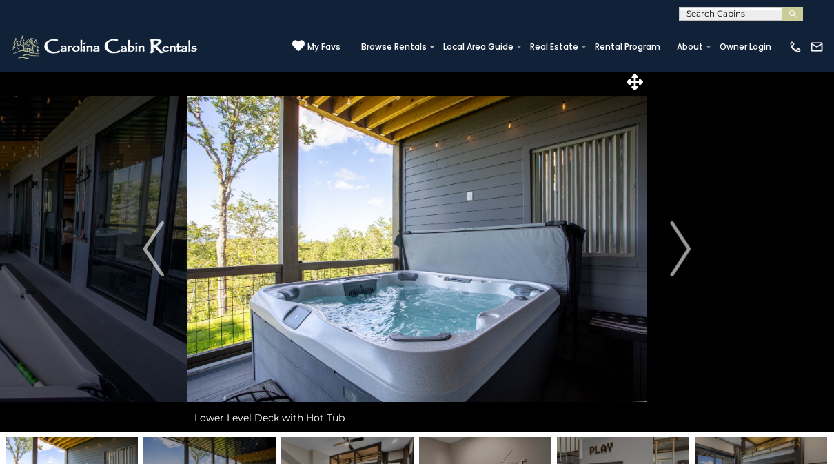
click at [686, 247] on img "Next" at bounding box center [680, 248] width 21 height 55
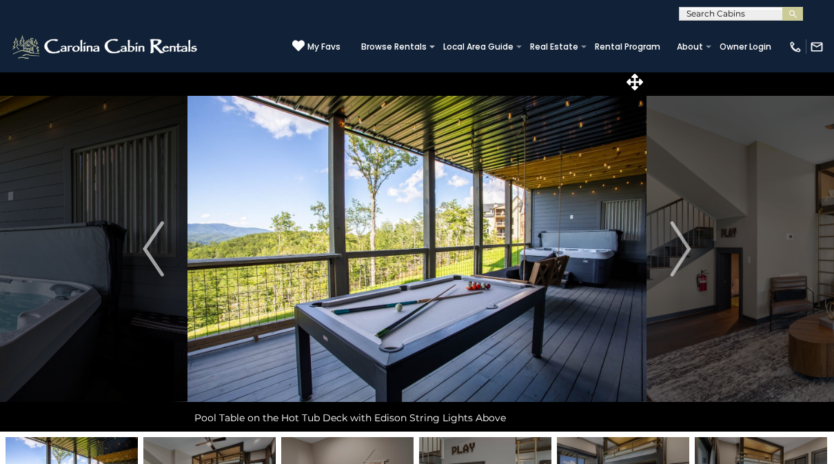
click at [683, 254] on img "Next" at bounding box center [680, 248] width 21 height 55
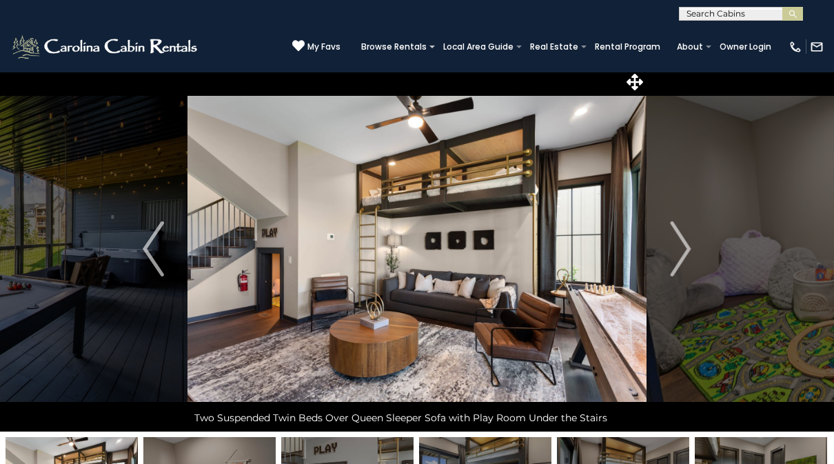
click at [685, 250] on img "Next" at bounding box center [680, 248] width 21 height 55
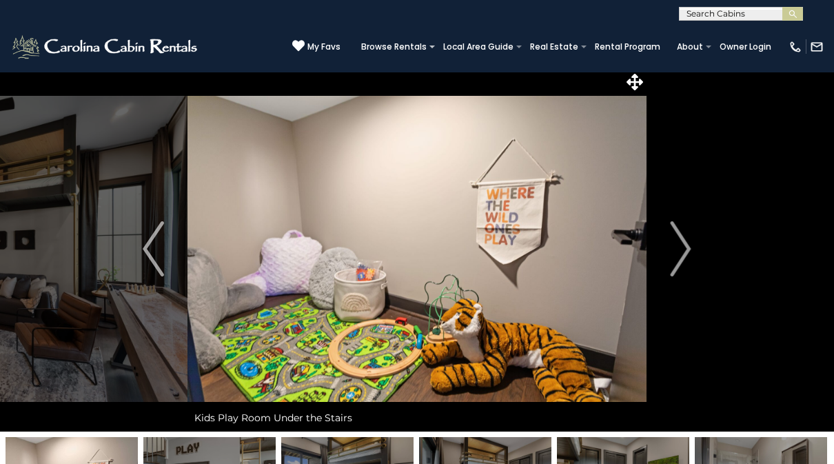
click at [684, 247] on img "Next" at bounding box center [680, 248] width 21 height 55
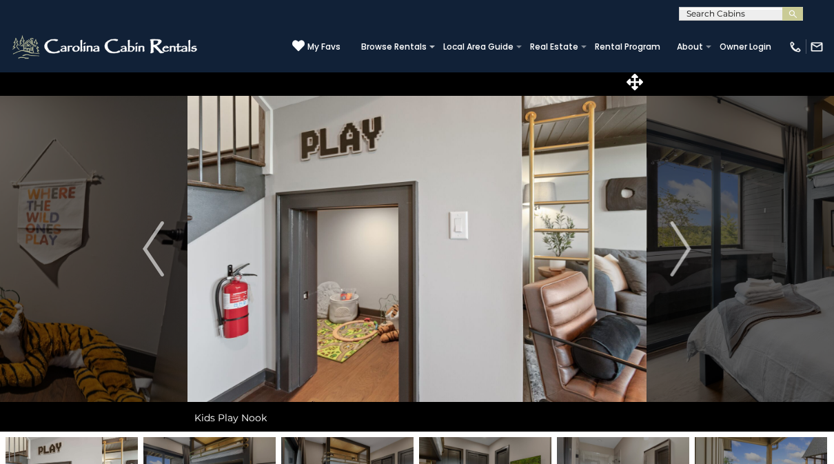
click at [681, 249] on img "Next" at bounding box center [680, 248] width 21 height 55
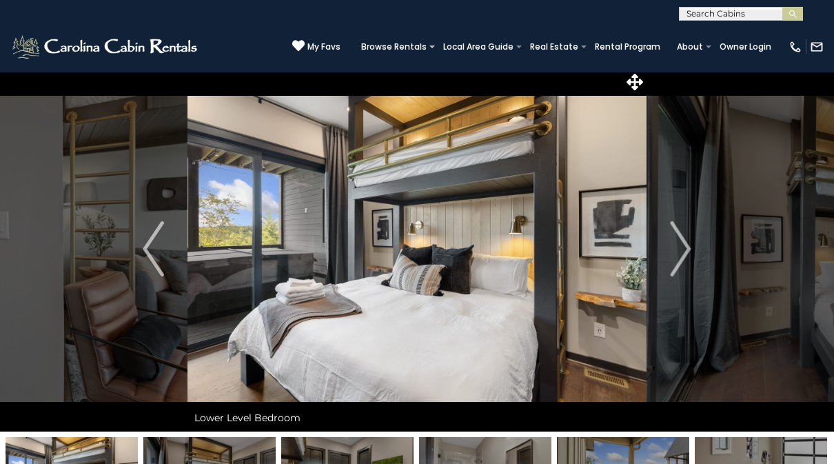
click at [688, 247] on img "Next" at bounding box center [680, 248] width 21 height 55
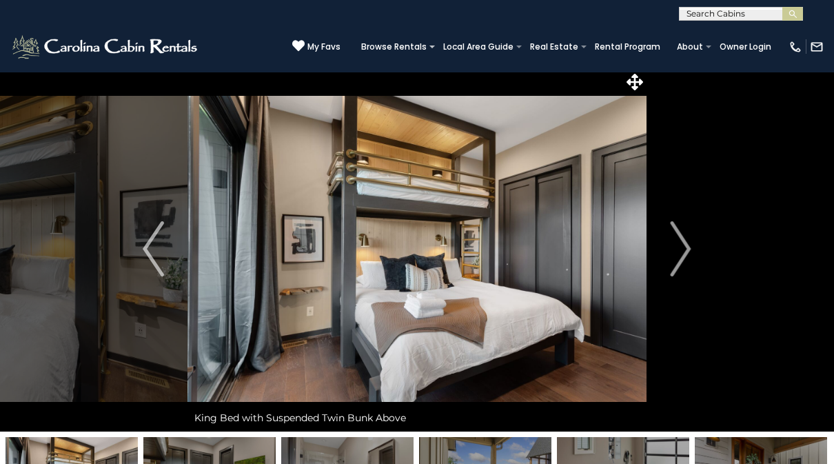
click at [688, 246] on img "Next" at bounding box center [680, 248] width 21 height 55
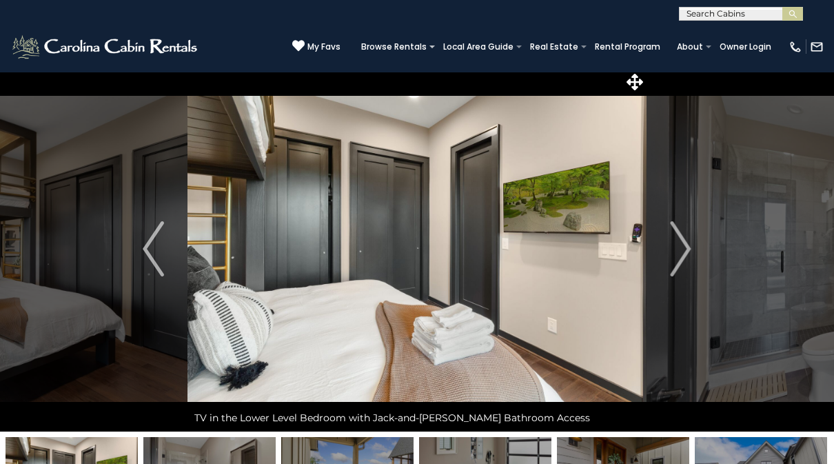
click at [683, 245] on img "Next" at bounding box center [680, 248] width 21 height 55
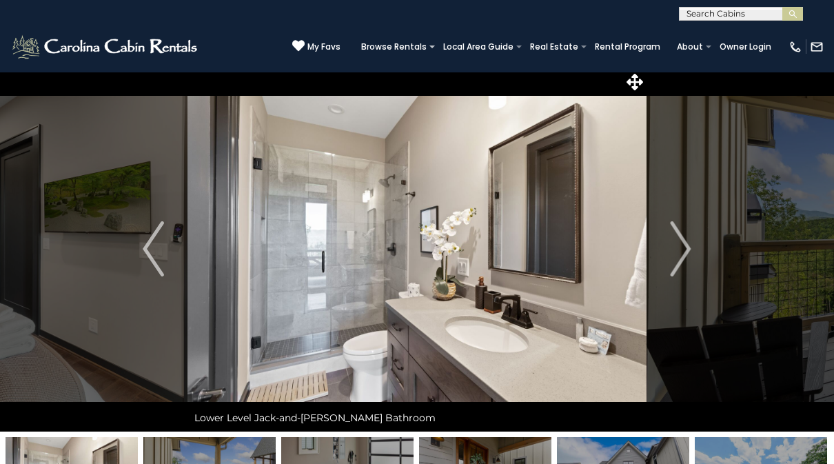
click at [682, 249] on img "Next" at bounding box center [680, 248] width 21 height 55
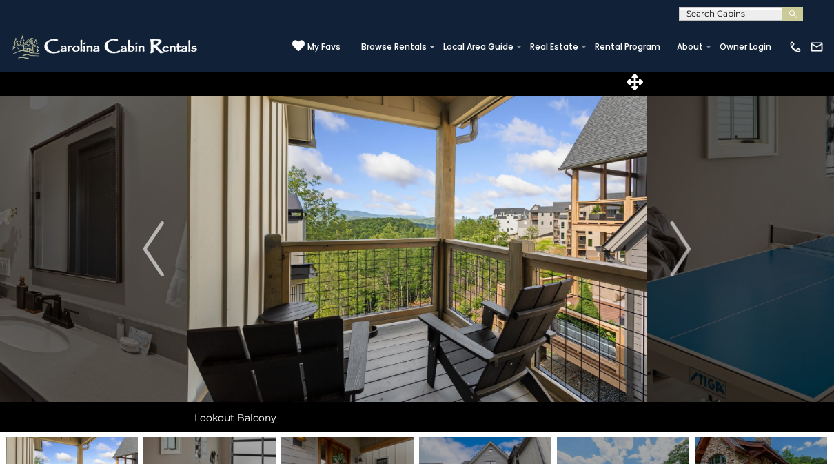
click at [681, 252] on img "Next" at bounding box center [680, 248] width 21 height 55
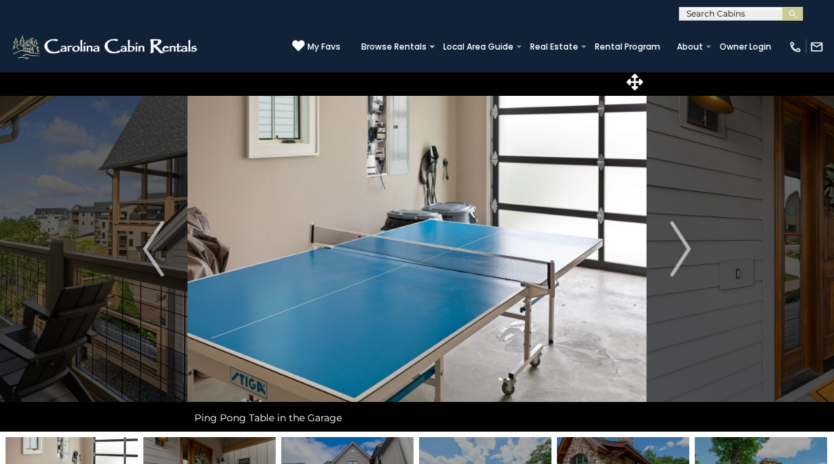
scroll to position [0, 0]
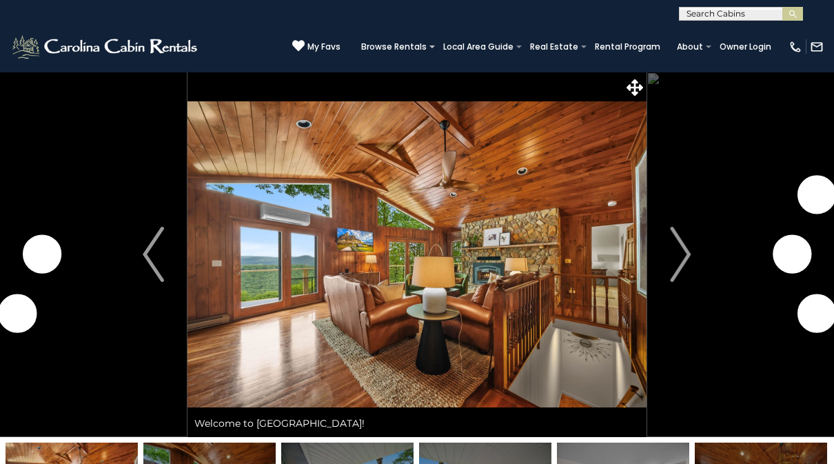
click at [688, 260] on img "Next" at bounding box center [680, 254] width 21 height 55
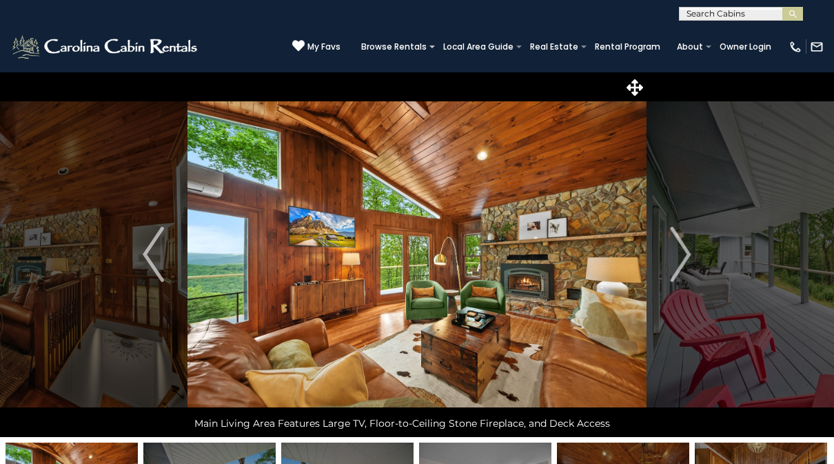
click at [672, 265] on img "Next" at bounding box center [680, 254] width 21 height 55
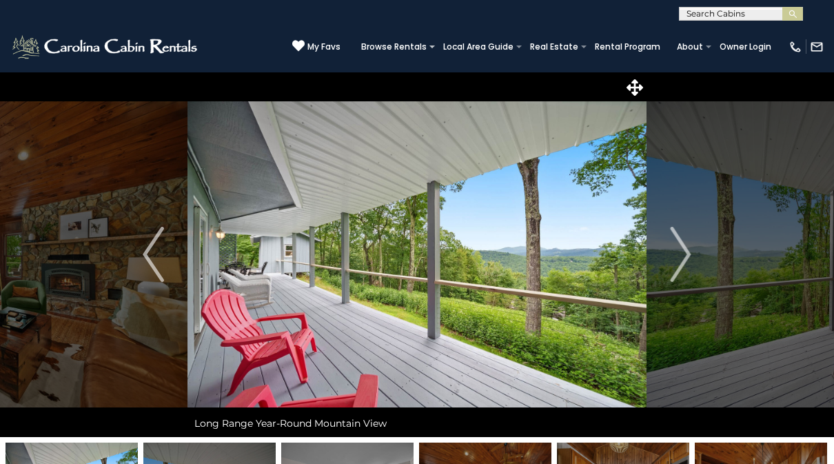
click at [693, 256] on button "Next" at bounding box center [680, 254] width 69 height 365
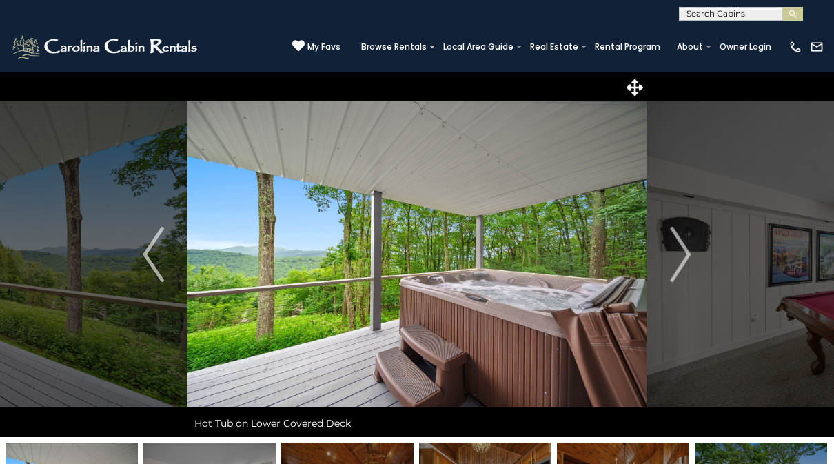
click at [688, 256] on img "Next" at bounding box center [680, 254] width 21 height 55
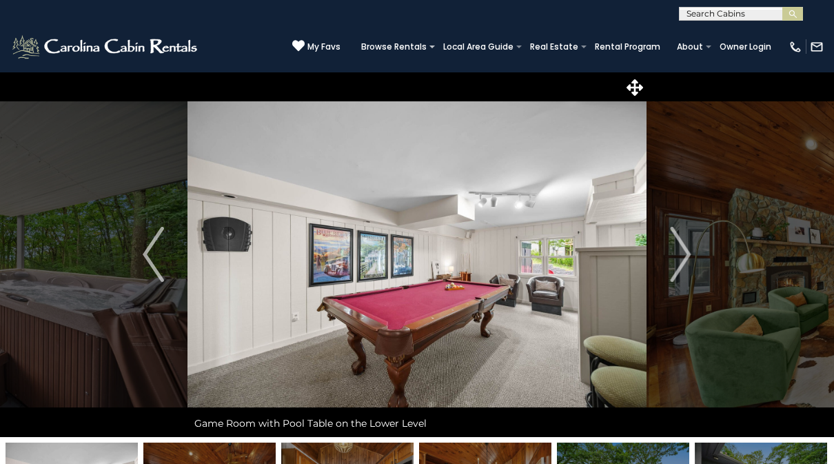
click at [686, 258] on img "Next" at bounding box center [680, 254] width 21 height 55
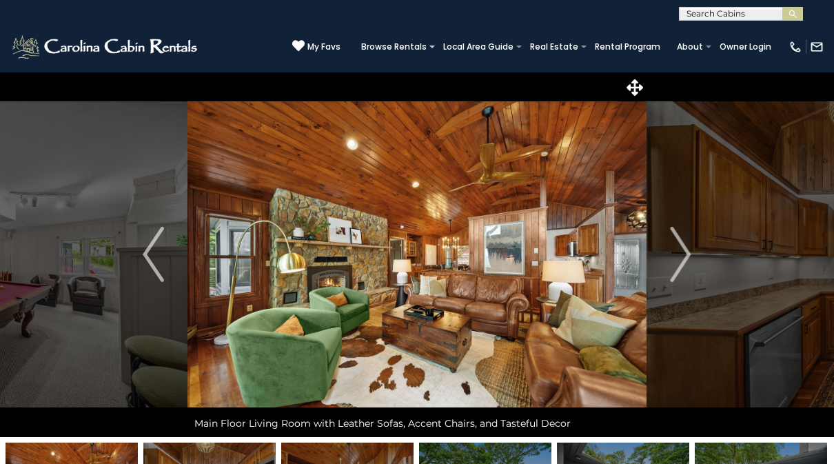
click at [679, 254] on img "Next" at bounding box center [680, 254] width 21 height 55
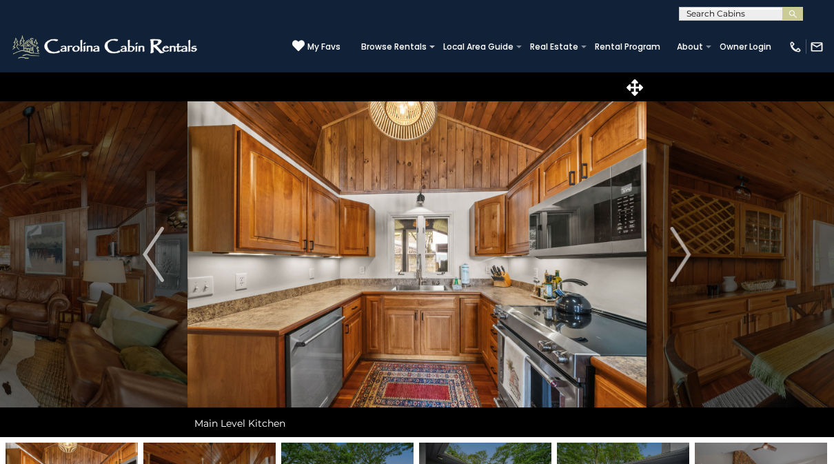
click at [685, 252] on img "Next" at bounding box center [680, 254] width 21 height 55
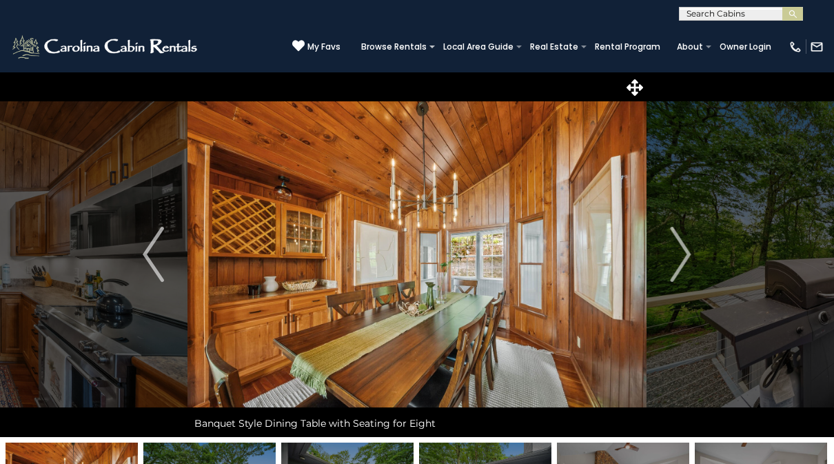
click at [682, 256] on img "Next" at bounding box center [680, 254] width 21 height 55
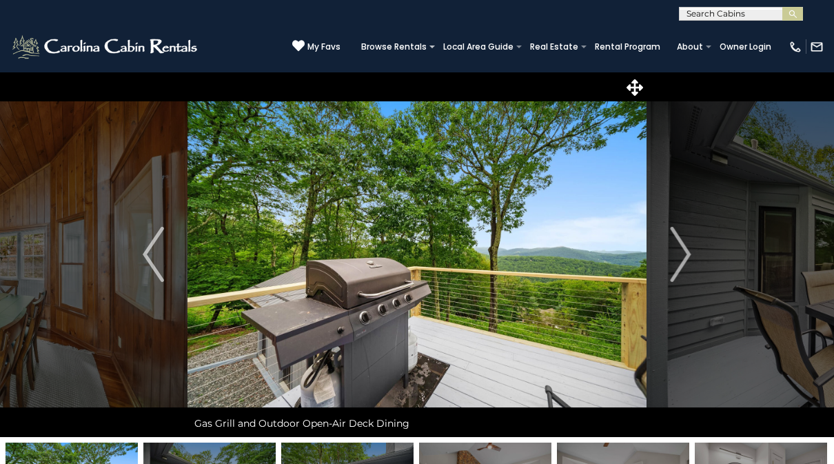
click at [675, 256] on img "Next" at bounding box center [680, 254] width 21 height 55
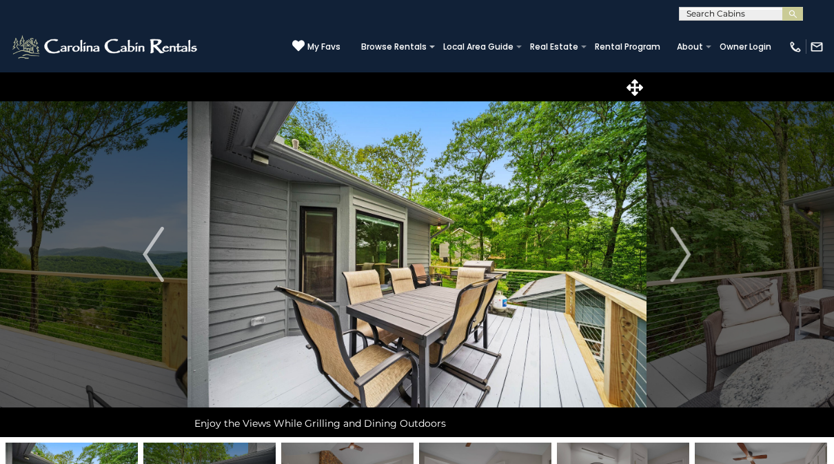
click at [671, 256] on img "Next" at bounding box center [680, 254] width 21 height 55
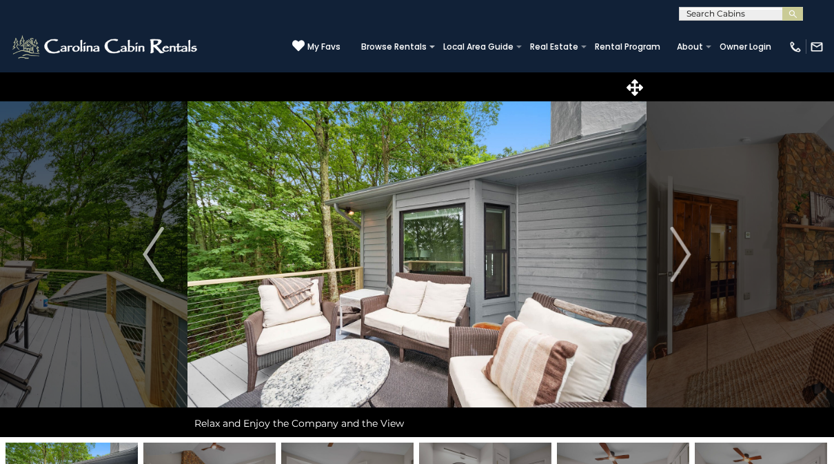
click at [680, 255] on img "Next" at bounding box center [680, 254] width 21 height 55
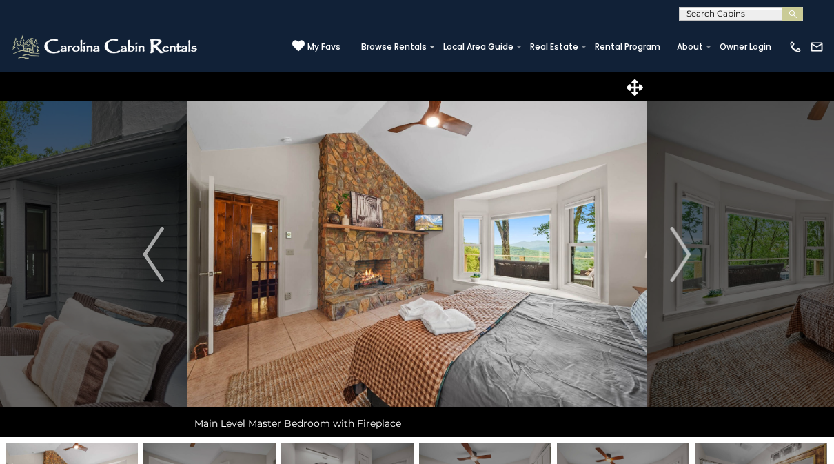
click at [680, 252] on img "Next" at bounding box center [680, 254] width 21 height 55
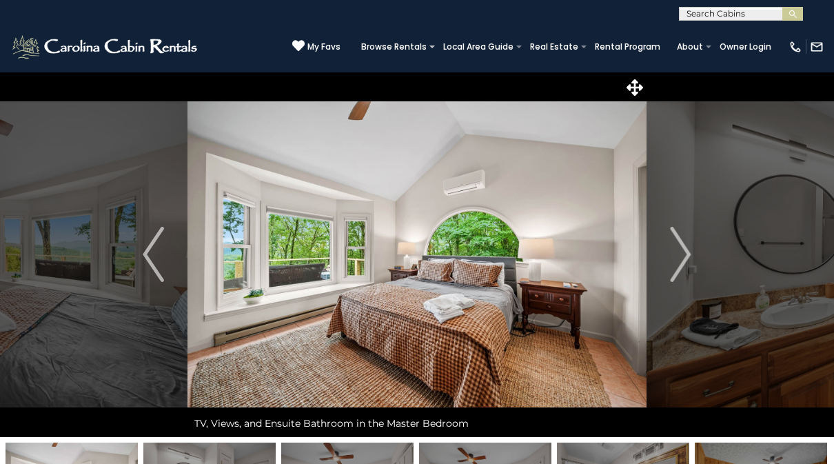
click at [680, 256] on img "Next" at bounding box center [680, 254] width 21 height 55
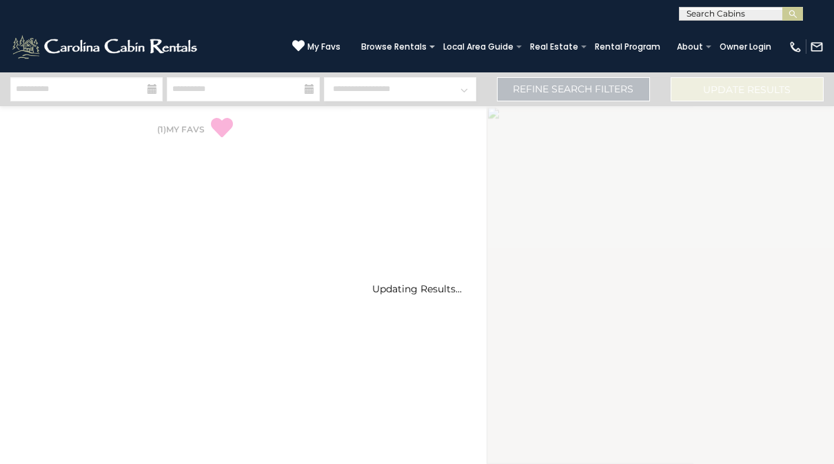
select select "*"
